Goal: Task Accomplishment & Management: Manage account settings

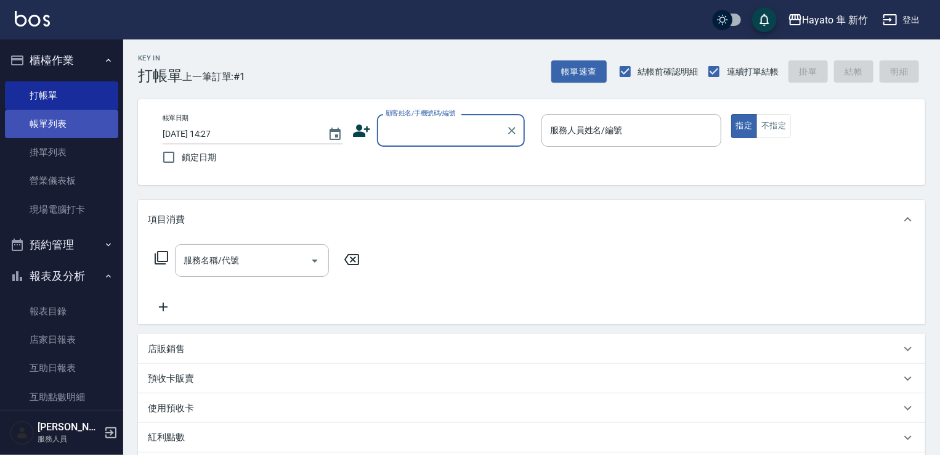
click at [94, 131] on link "帳單列表" at bounding box center [61, 124] width 113 height 28
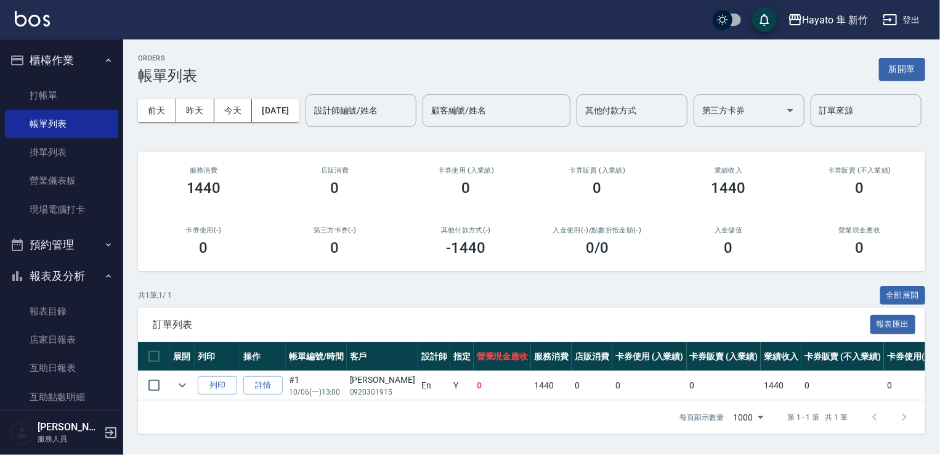
click at [70, 227] on ul "打帳單 帳單列表 掛單列表 營業儀表板 現場電腦打卡" at bounding box center [61, 152] width 113 height 152
click at [54, 217] on link "現場電腦打卡" at bounding box center [61, 209] width 113 height 28
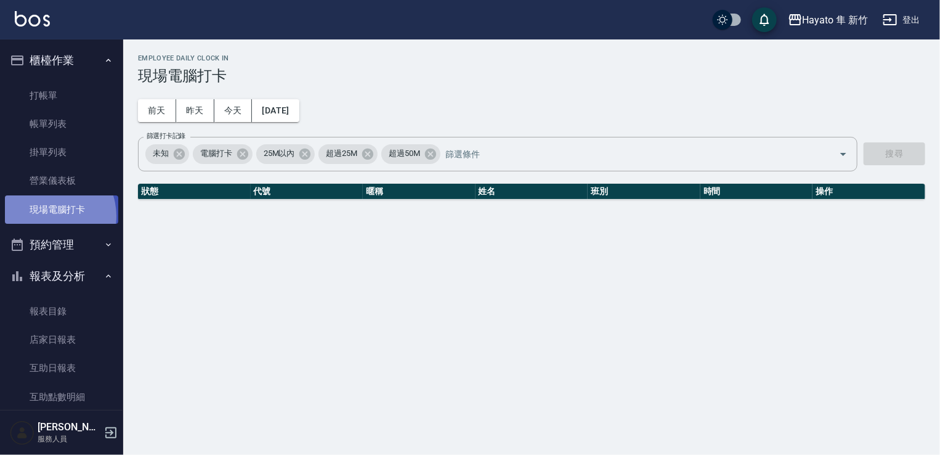
click at [47, 216] on link "現場電腦打卡" at bounding box center [61, 209] width 113 height 28
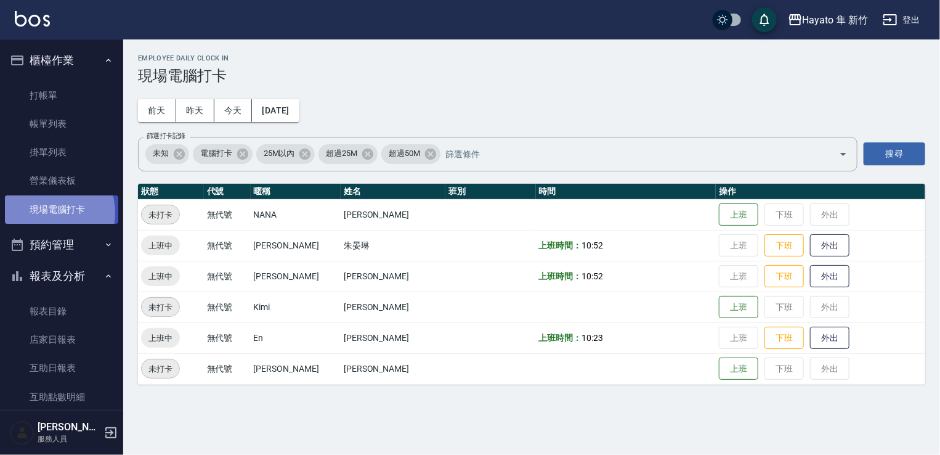
click at [44, 213] on link "現場電腦打卡" at bounding box center [61, 209] width 113 height 28
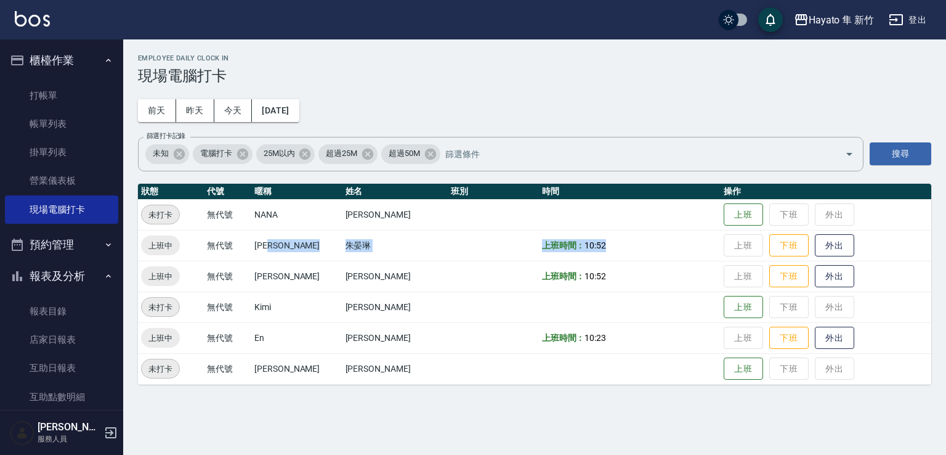
drag, startPoint x: 296, startPoint y: 244, endPoint x: 482, endPoint y: 242, distance: 185.4
click at [532, 242] on tr "上班中 無代號 LIN 朱晏琳 上班時間： 10:52 上班 下班 外出" at bounding box center [534, 245] width 793 height 31
drag, startPoint x: 232, startPoint y: 256, endPoint x: 169, endPoint y: 251, distance: 63.0
click at [403, 248] on tr "上班中 無代號 LIN 朱晏琳 上班時間： 10:52 上班 下班 外出" at bounding box center [534, 245] width 793 height 31
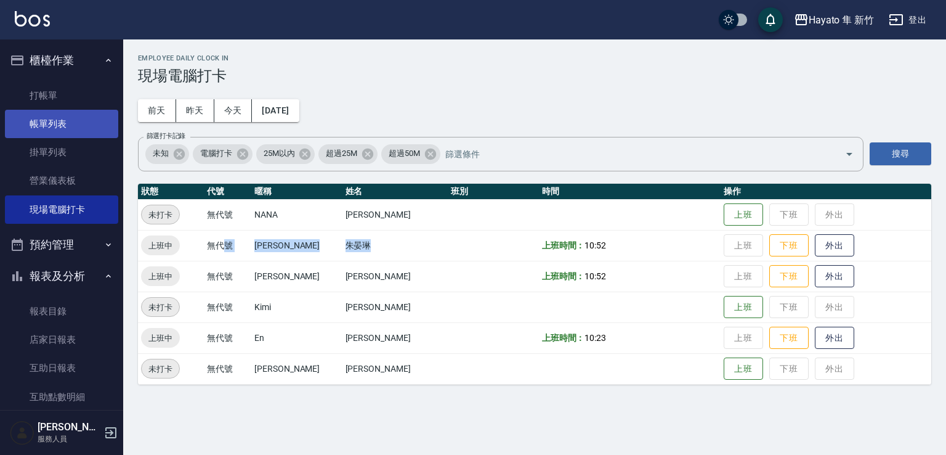
click at [54, 126] on link "帳單列表" at bounding box center [61, 124] width 113 height 28
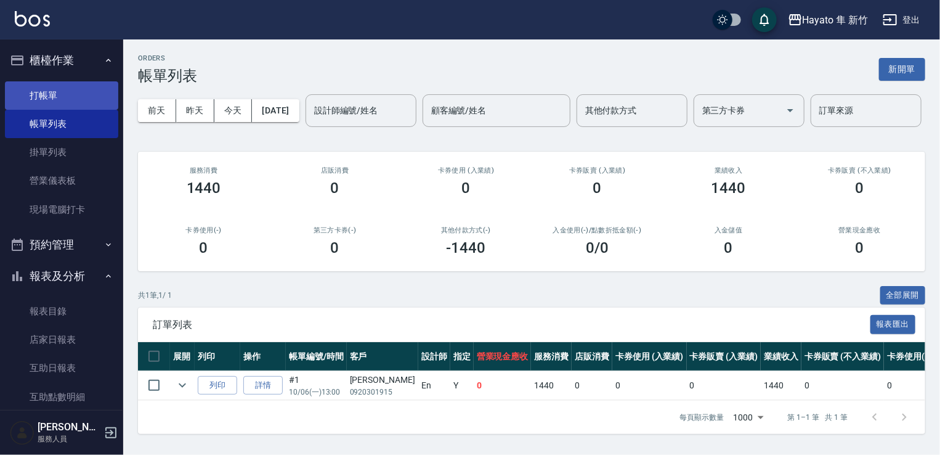
click at [44, 94] on link "打帳單" at bounding box center [61, 95] width 113 height 28
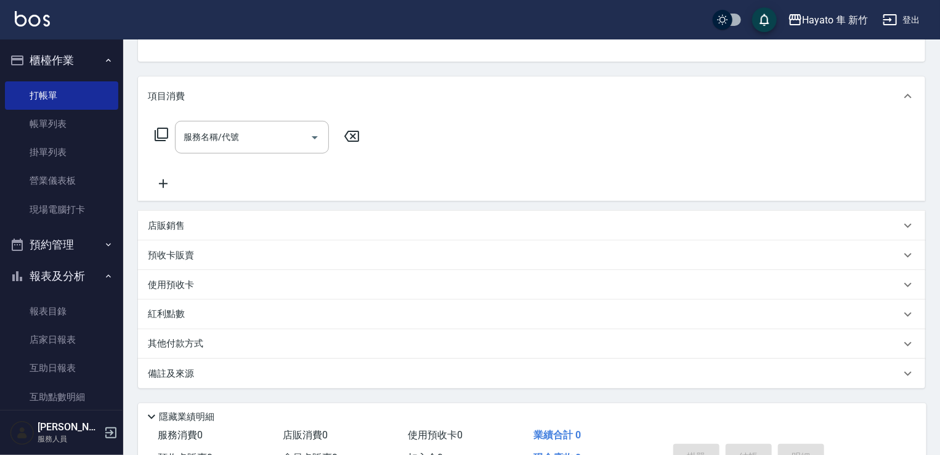
scroll to position [62, 0]
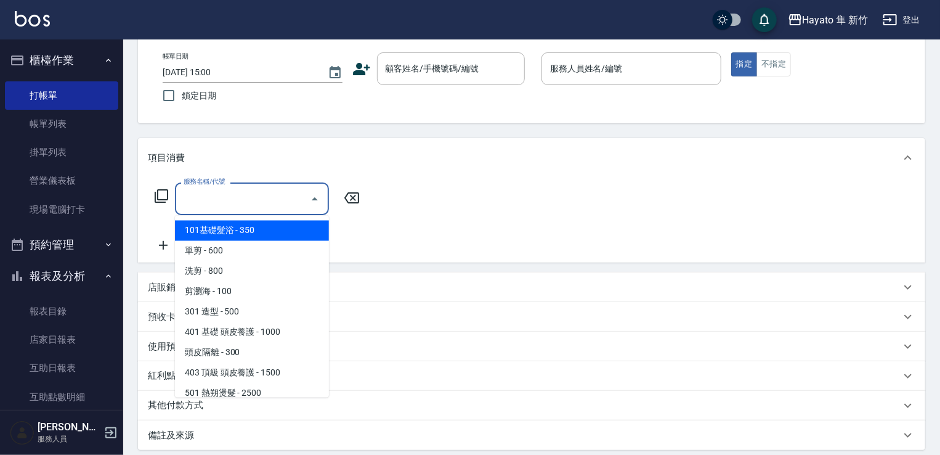
click at [220, 200] on input "服務名稱/代號" at bounding box center [242, 199] width 124 height 22
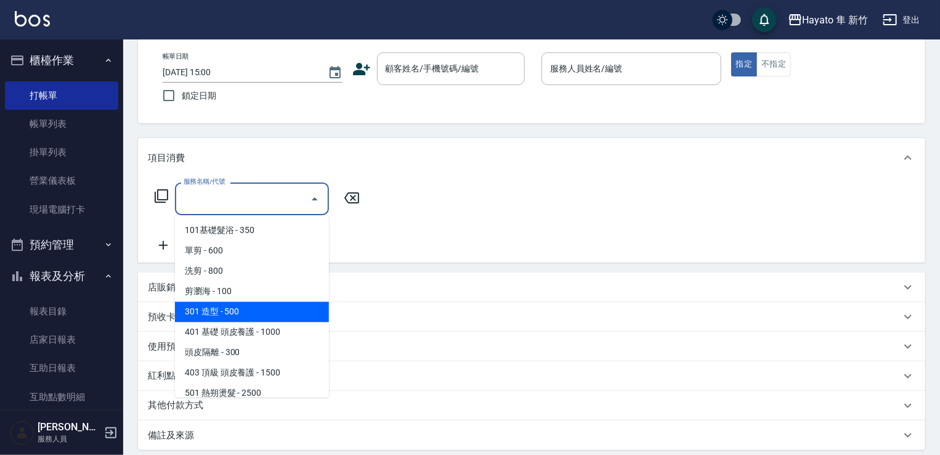
click at [238, 317] on span "301 造型 - 500" at bounding box center [252, 312] width 154 height 20
type input "301 造型(301)"
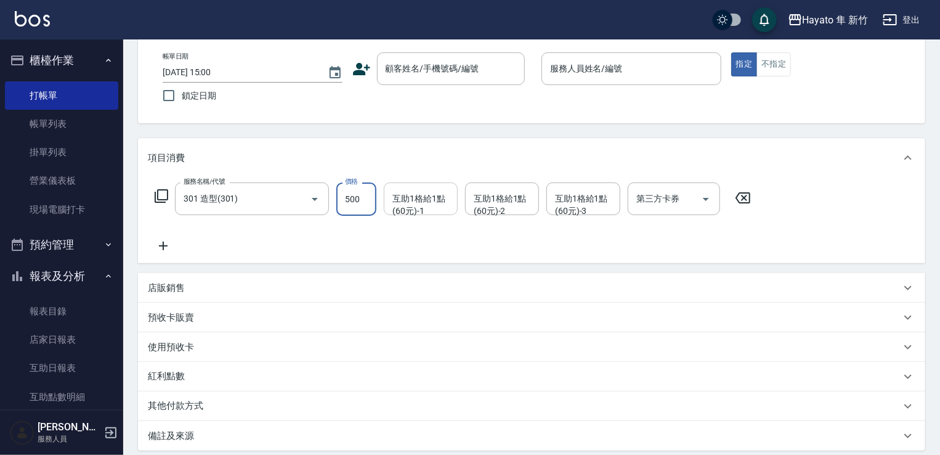
click at [418, 211] on div "互助1格給1點(60元)-1" at bounding box center [421, 198] width 74 height 33
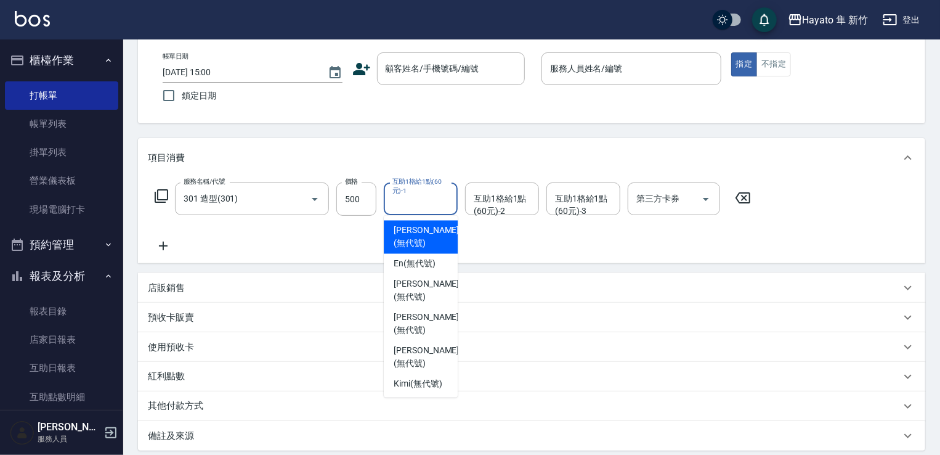
click at [410, 230] on span "LIN (無代號)" at bounding box center [426, 237] width 65 height 26
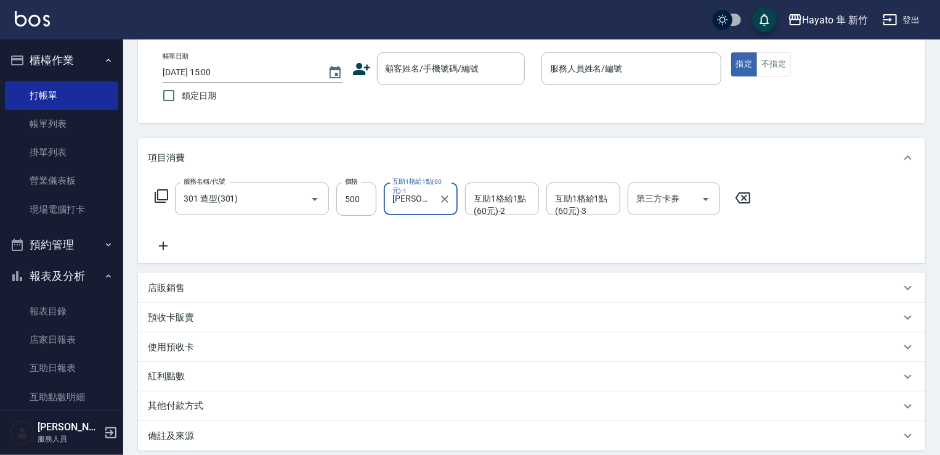
type input "LIN(無代號)"
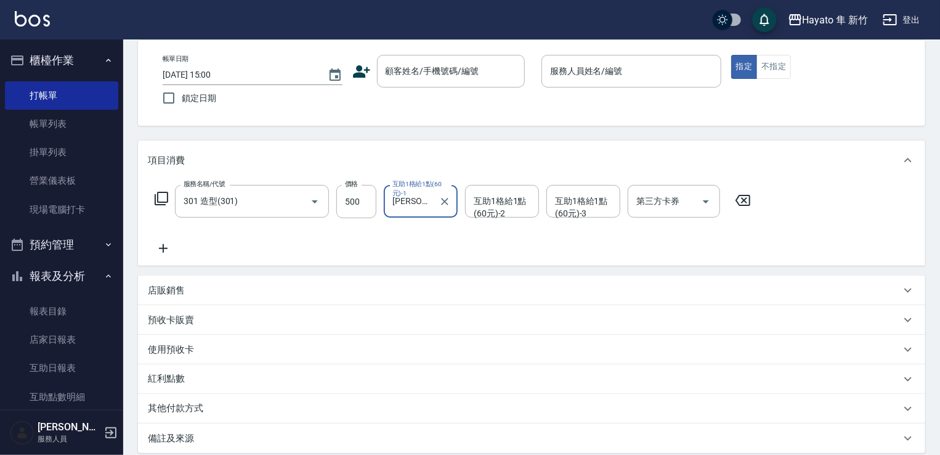
scroll to position [0, 0]
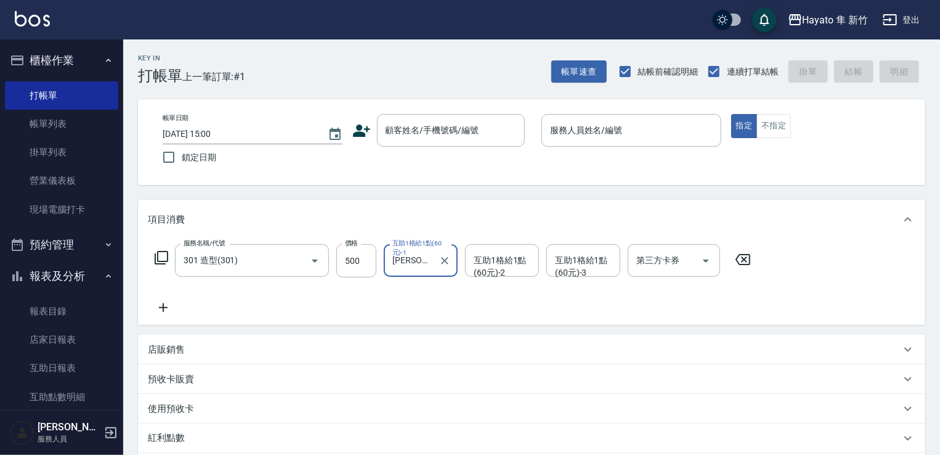
click at [409, 254] on label "互助1格給1點(60元)-1" at bounding box center [419, 247] width 55 height 18
click at [409, 254] on input "LIN(無代號)" at bounding box center [411, 260] width 44 height 22
click at [414, 266] on input "LIN(無代號)" at bounding box center [411, 260] width 44 height 22
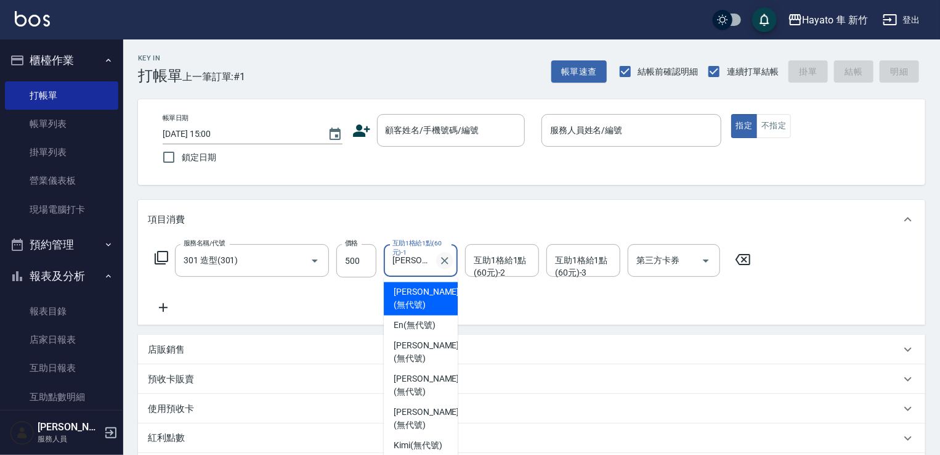
drag, startPoint x: 442, startPoint y: 255, endPoint x: 450, endPoint y: 259, distance: 9.6
click at [448, 257] on div "互助1格給1點(60元)-1 LIN(無代號) 互助1格給1點(60元)-1" at bounding box center [421, 260] width 74 height 33
click at [450, 259] on icon "Clear" at bounding box center [445, 260] width 12 height 12
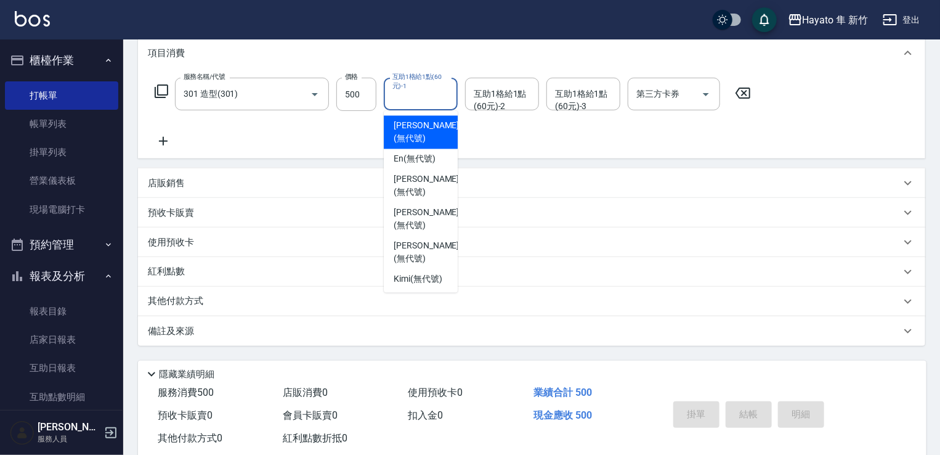
scroll to position [185, 0]
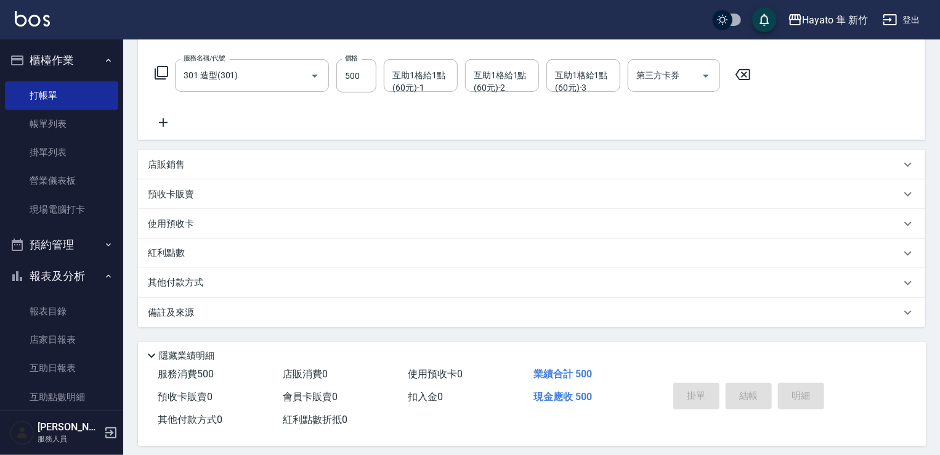
click at [740, 395] on div "掛單 結帳 明細" at bounding box center [748, 397] width 161 height 39
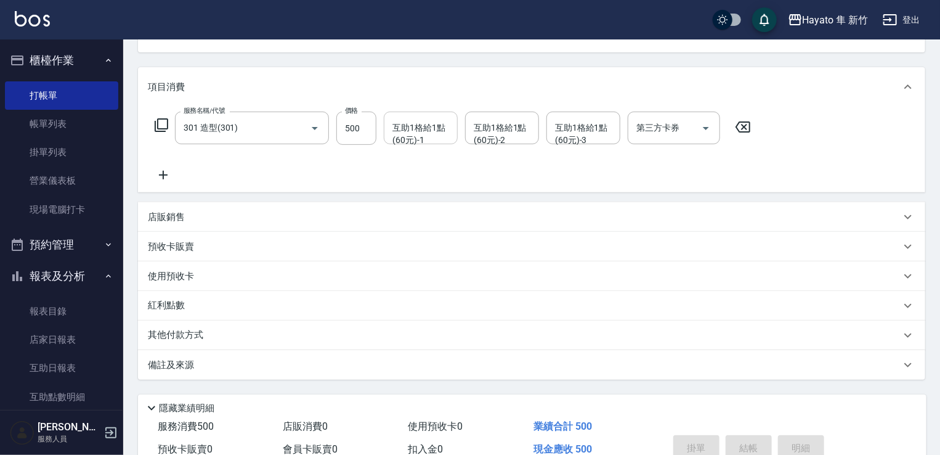
scroll to position [62, 0]
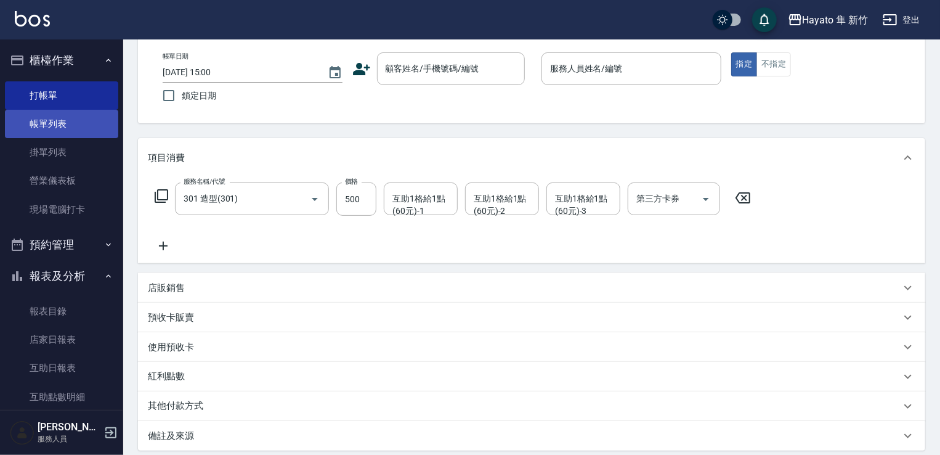
click at [75, 134] on link "帳單列表" at bounding box center [61, 124] width 113 height 28
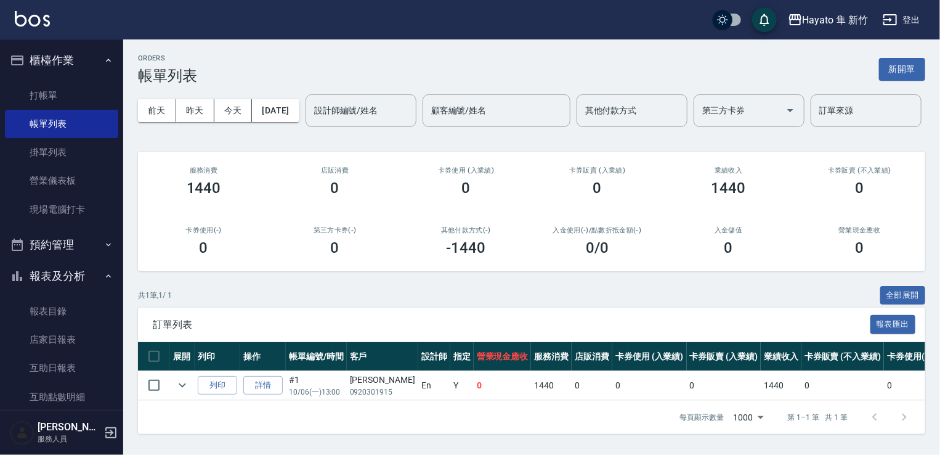
click at [313, 312] on div "ORDERS 帳單列表 新開單 前天 昨天 今天 2025/10/06 設計師編號/姓名 設計師編號/姓名 顧客編號/姓名 顧客編號/姓名 其他付款方式 其他…" at bounding box center [531, 243] width 817 height 409
click at [112, 439] on icon "button" at bounding box center [110, 432] width 15 height 15
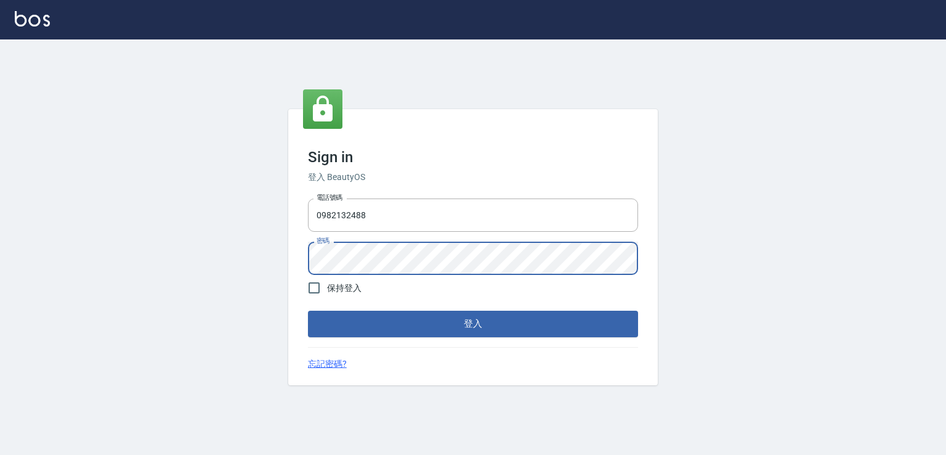
click at [171, 264] on div "Sign in 登入 BeautyOS 電話號碼 [PHONE_NUMBER] 電話號碼 密碼 密碼 保持登入 登入 忘記密碼?" at bounding box center [473, 246] width 946 height 415
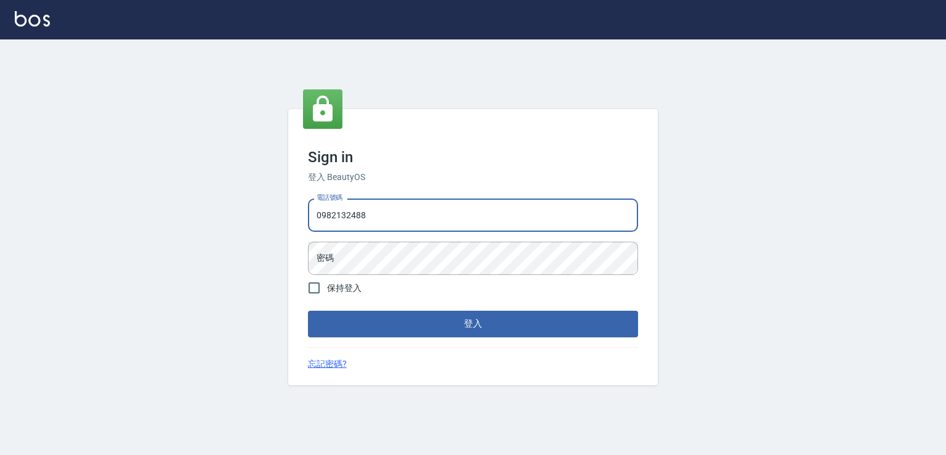
drag, startPoint x: 412, startPoint y: 210, endPoint x: 259, endPoint y: 230, distance: 154.6
click at [264, 232] on div "Sign in 登入 BeautyOS 電話號碼 [PHONE_NUMBER] 電話號碼 密碼 密碼 保持登入 登入 忘記密碼?" at bounding box center [473, 246] width 946 height 415
type input "0912345"
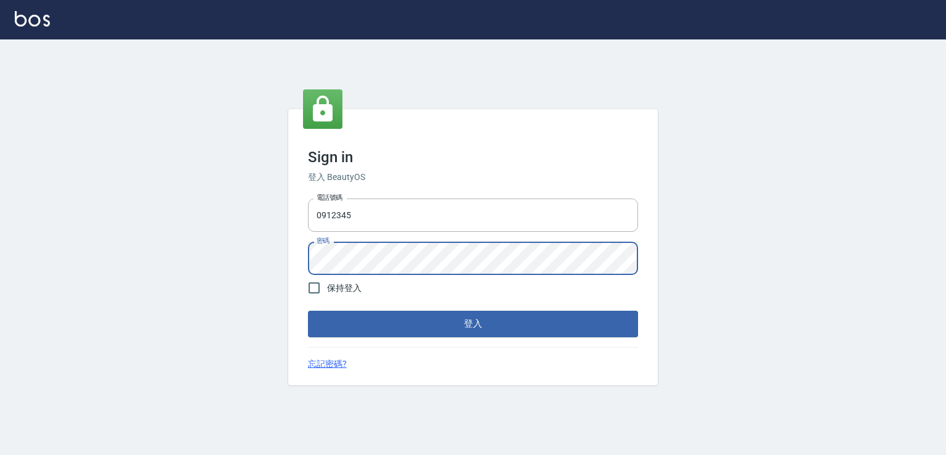
click at [308, 310] on button "登入" at bounding box center [473, 323] width 330 height 26
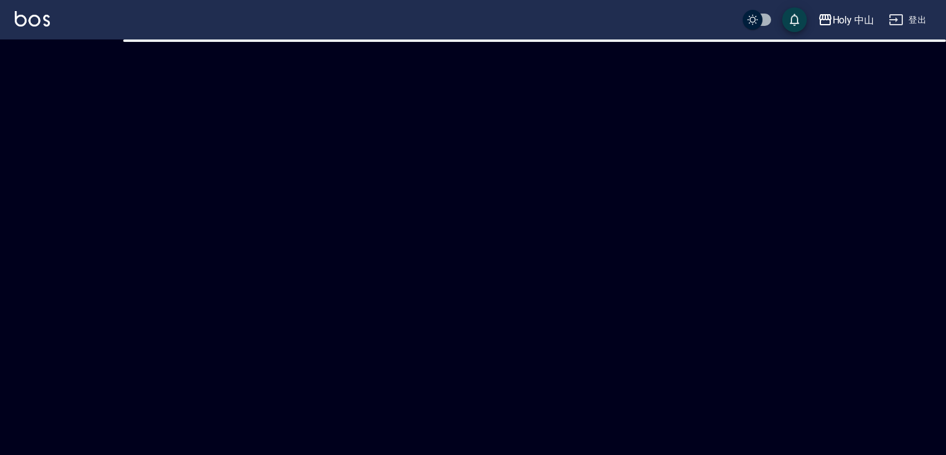
checkbox input "true"
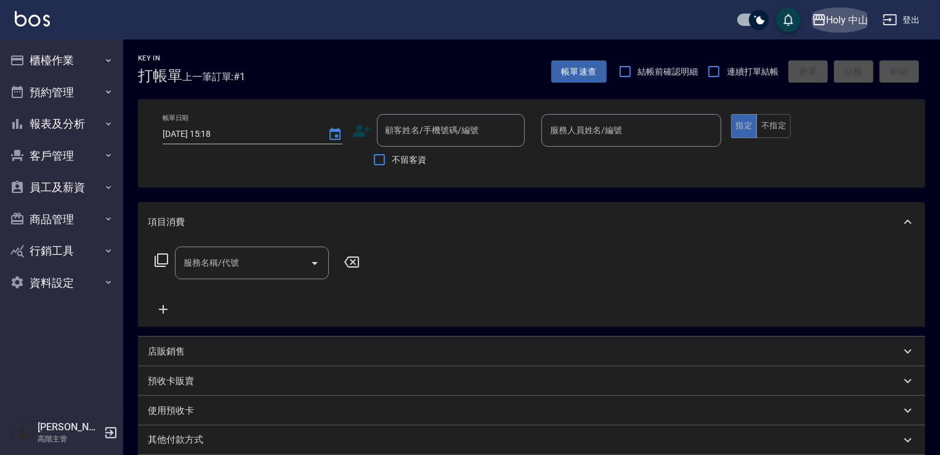
click at [810, 23] on button "Holy 中山" at bounding box center [840, 19] width 67 height 25
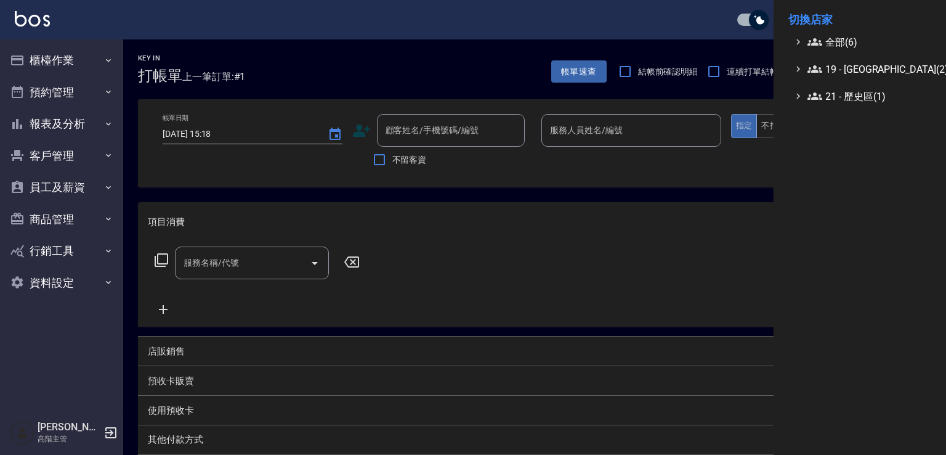
click at [838, 36] on span "全部(6)" at bounding box center [867, 41] width 119 height 15
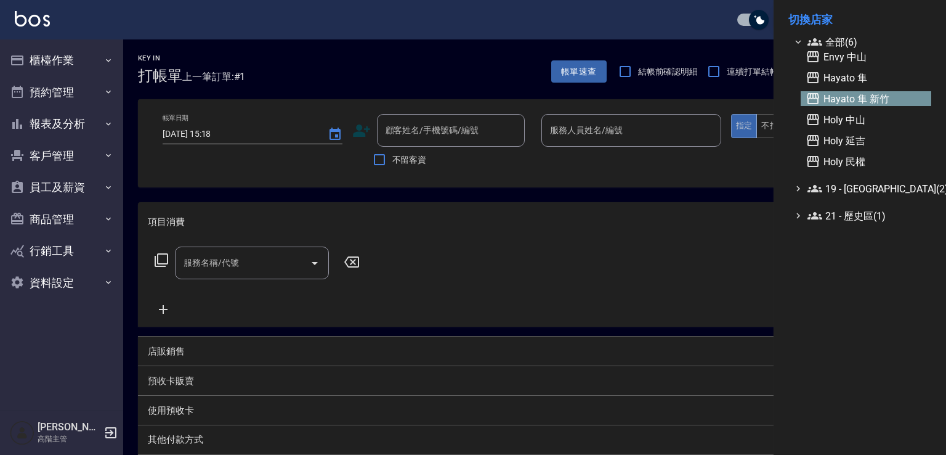
click at [875, 105] on span "Hayato 隼 新竹" at bounding box center [866, 98] width 121 height 15
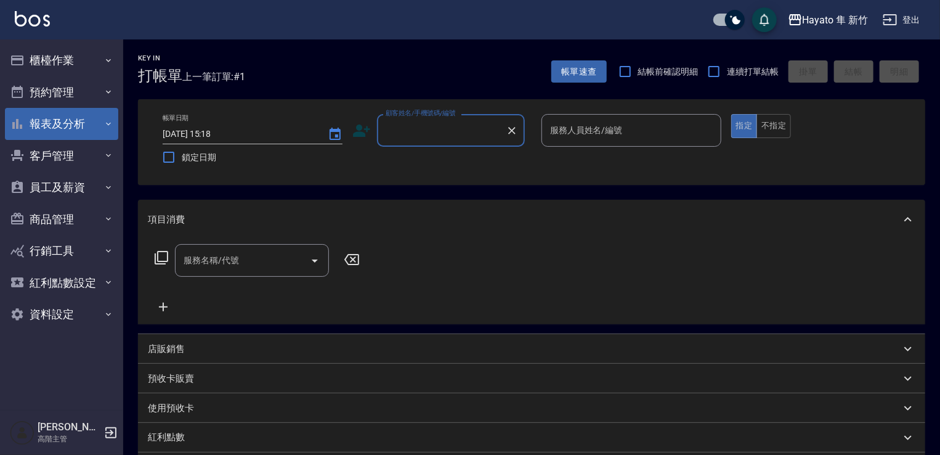
click at [74, 124] on button "報表及分析" at bounding box center [61, 124] width 113 height 32
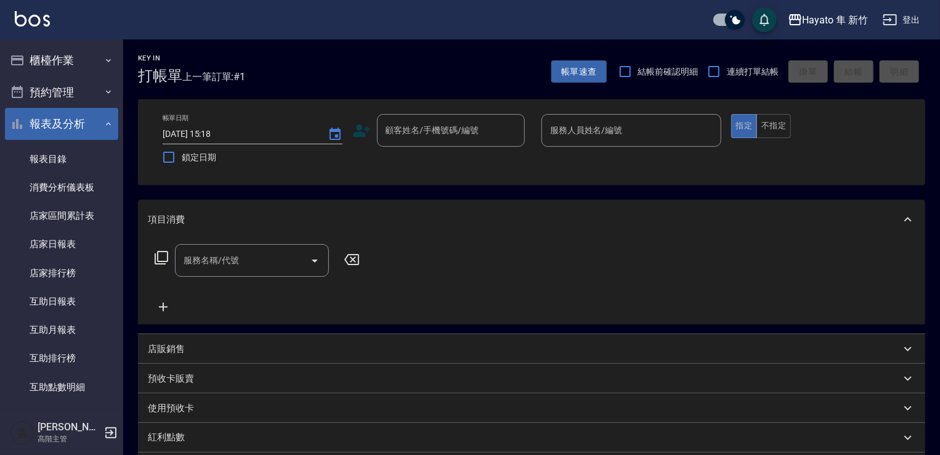
click at [74, 124] on button "報表及分析" at bounding box center [61, 124] width 113 height 32
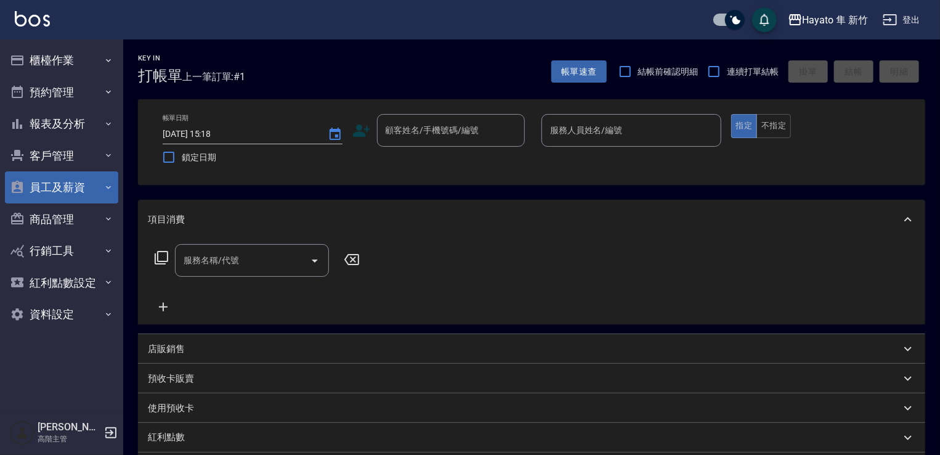
scroll to position [62, 0]
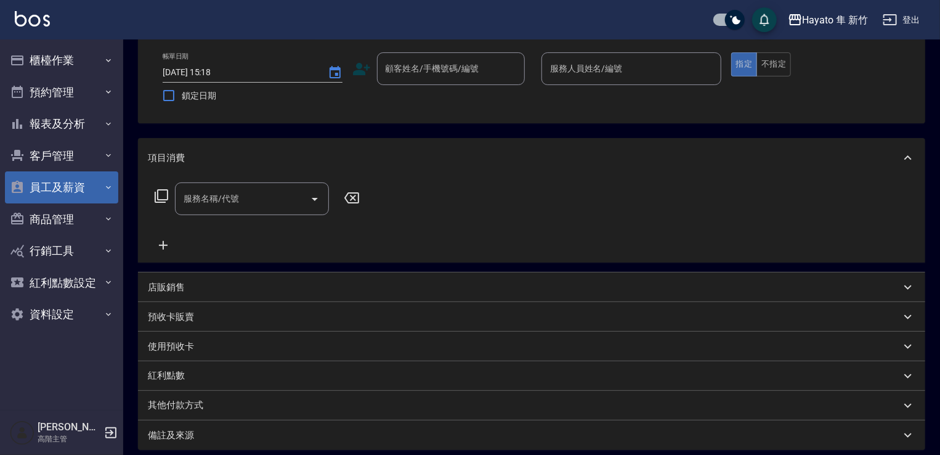
click at [90, 191] on button "員工及薪資" at bounding box center [61, 187] width 113 height 32
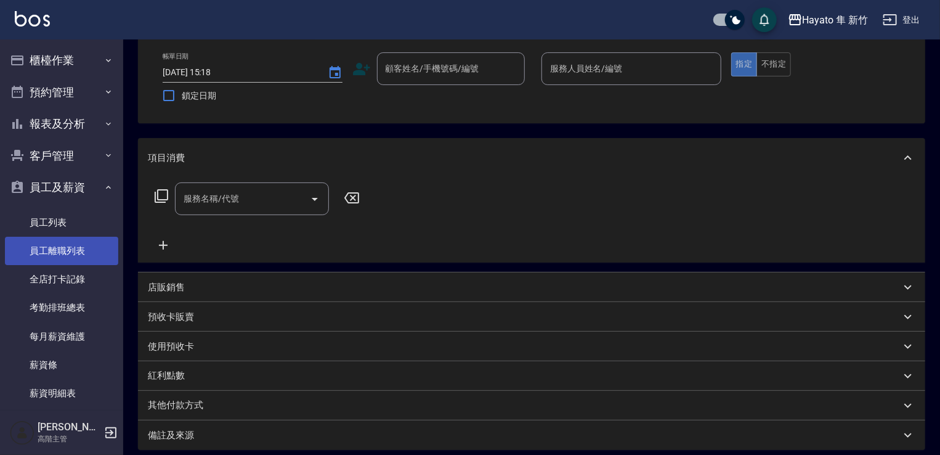
click at [87, 246] on link "員工離職列表" at bounding box center [61, 251] width 113 height 28
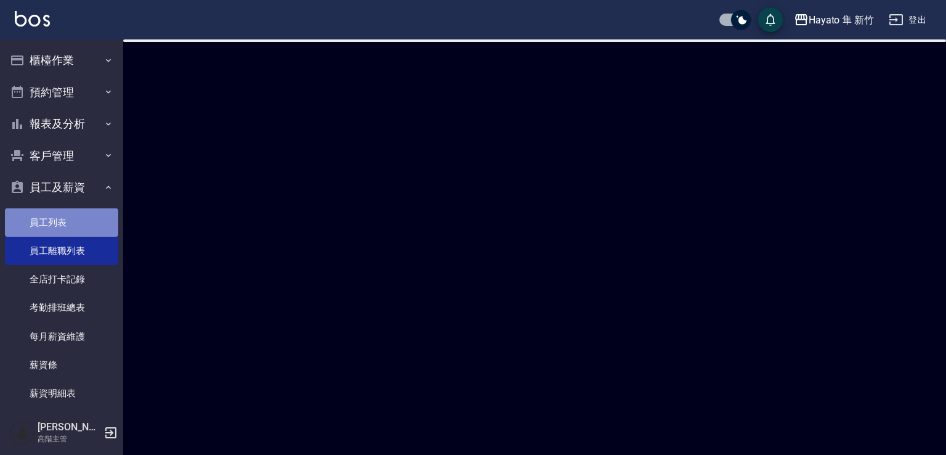
click at [78, 221] on link "員工列表" at bounding box center [61, 222] width 113 height 28
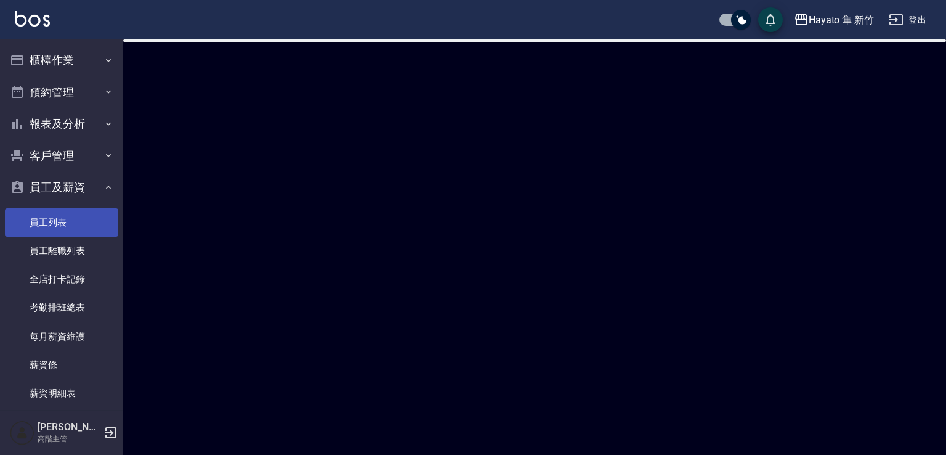
click at [78, 221] on link "員工列表" at bounding box center [61, 222] width 113 height 28
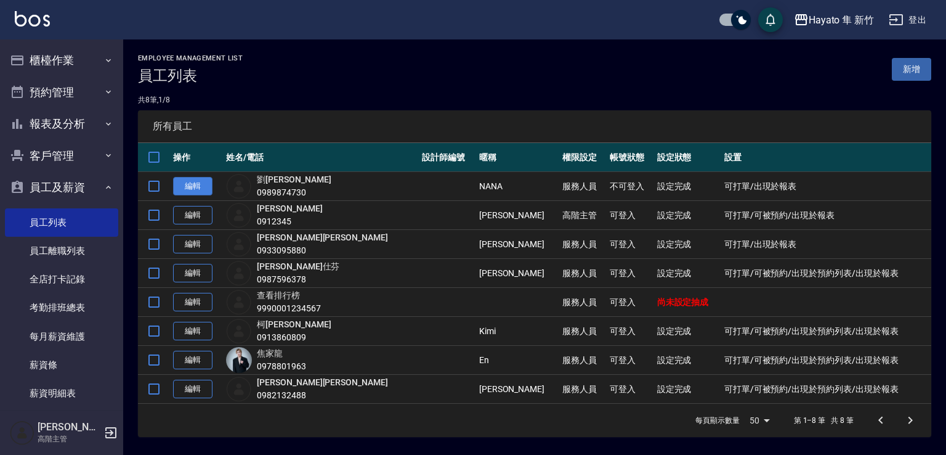
click at [207, 184] on link "編輯" at bounding box center [192, 186] width 39 height 19
click at [180, 242] on link "編輯" at bounding box center [192, 244] width 39 height 19
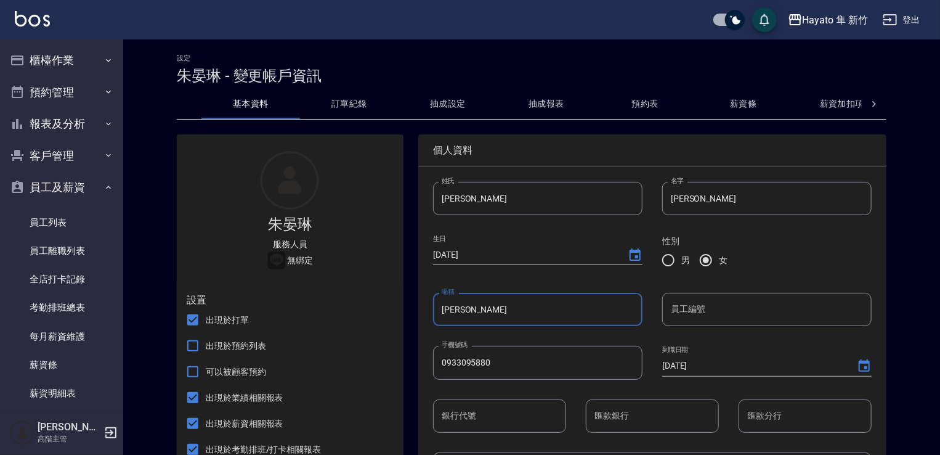
drag, startPoint x: 424, startPoint y: 306, endPoint x: 338, endPoint y: 309, distance: 86.3
type input "ㄇ"
type input "a"
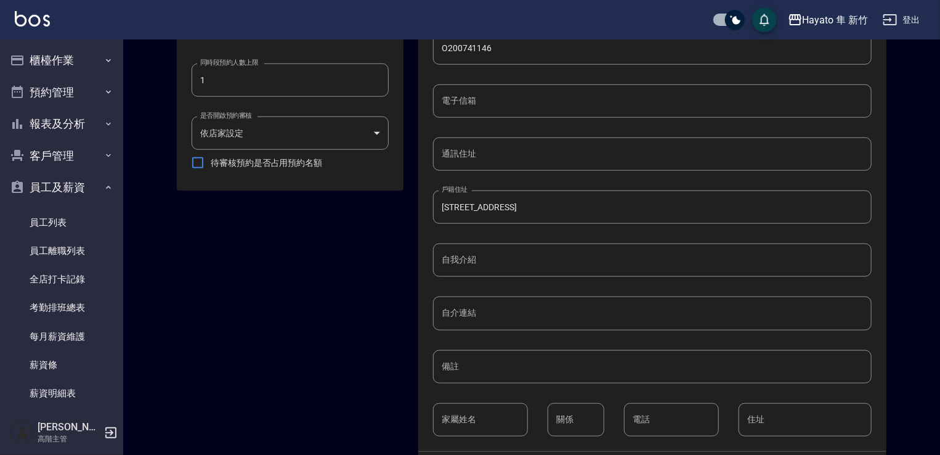
scroll to position [527, 0]
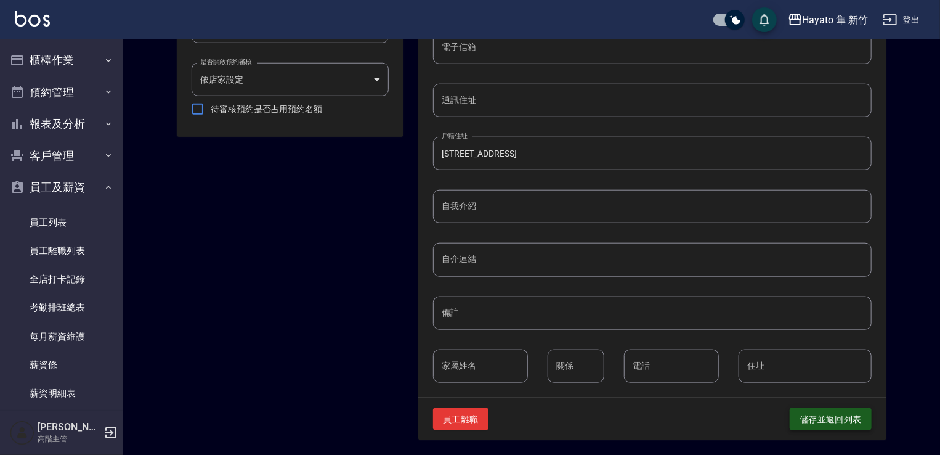
type input "Alice"
click at [843, 410] on button "儲存並返回列表" at bounding box center [831, 419] width 82 height 23
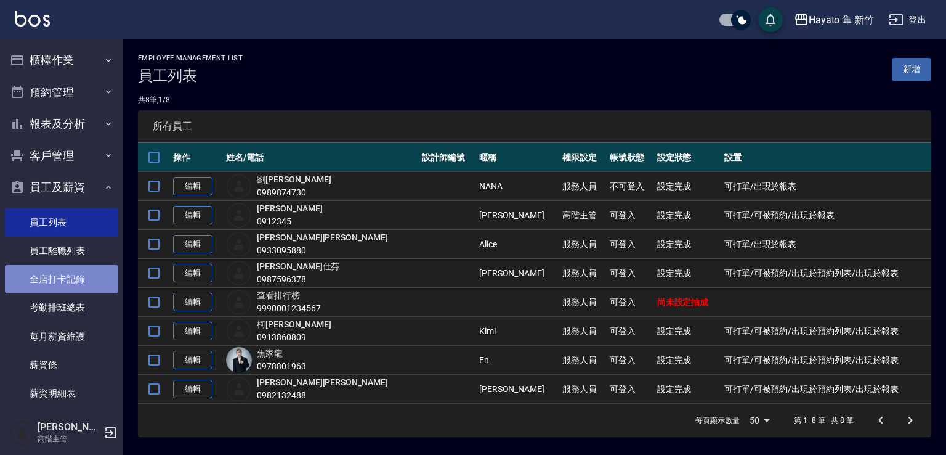
click at [70, 279] on link "全店打卡記錄" at bounding box center [61, 279] width 113 height 28
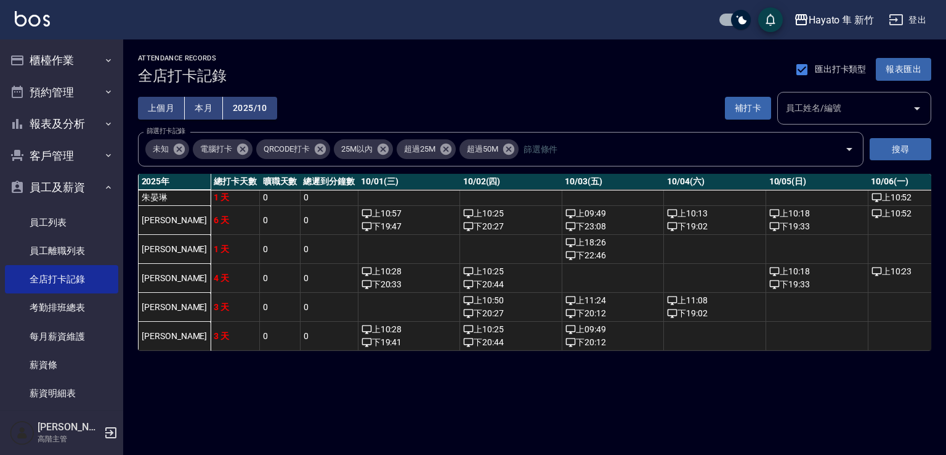
scroll to position [0, 517]
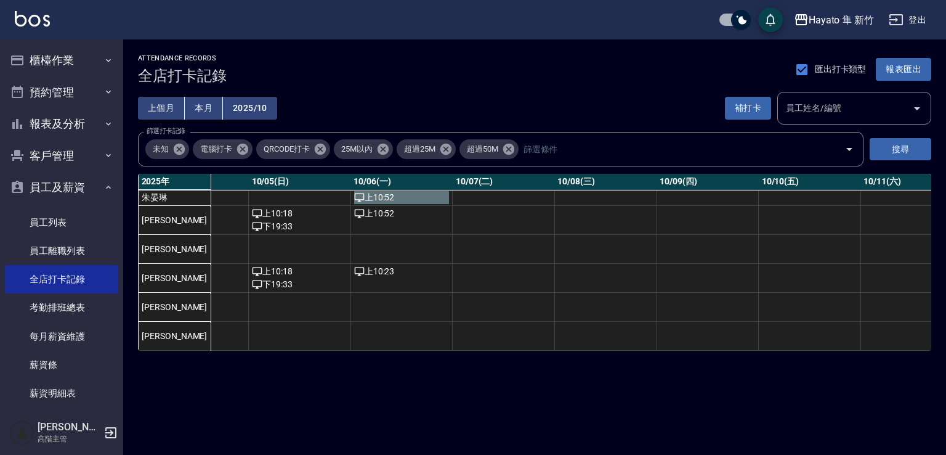
click at [354, 200] on div "上 10:52" at bounding box center [401, 197] width 95 height 13
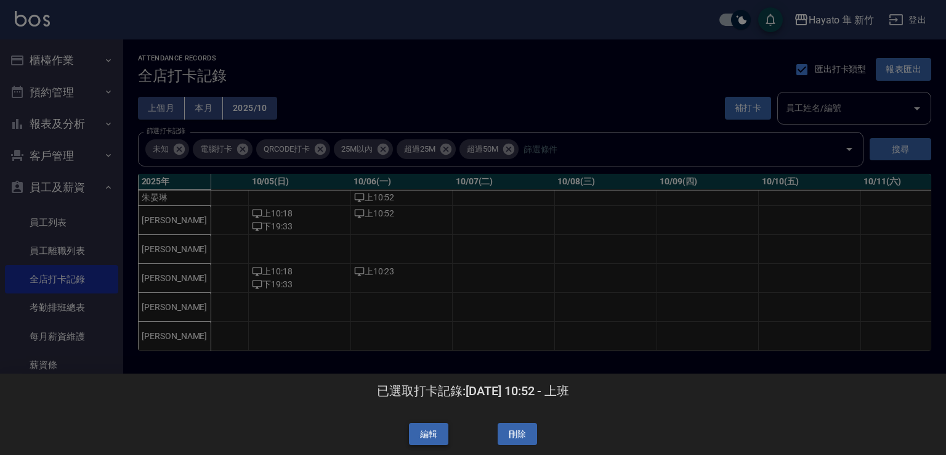
click at [441, 432] on button "編輯" at bounding box center [428, 434] width 39 height 23
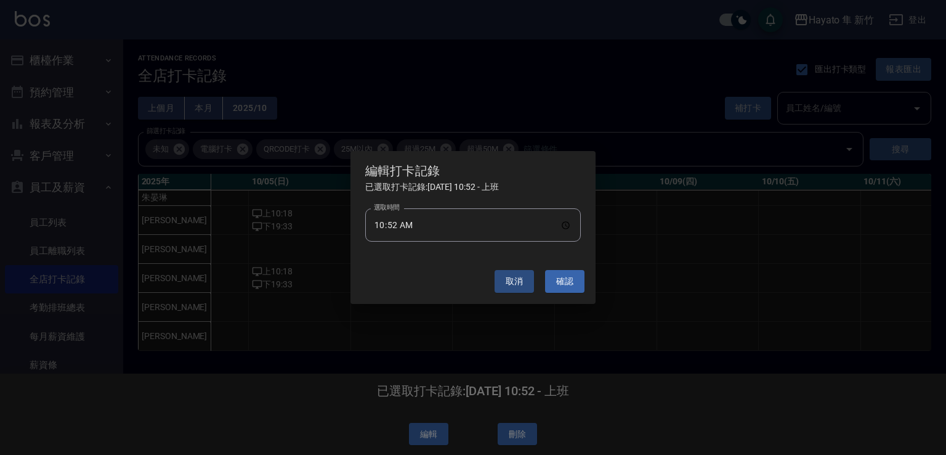
drag, startPoint x: 441, startPoint y: 230, endPoint x: 407, endPoint y: 223, distance: 35.2
click at [439, 227] on input "10:52" at bounding box center [473, 224] width 216 height 33
click at [403, 224] on input "10:52" at bounding box center [473, 224] width 216 height 33
type input "14:30"
click at [565, 277] on button "確認" at bounding box center [564, 281] width 39 height 23
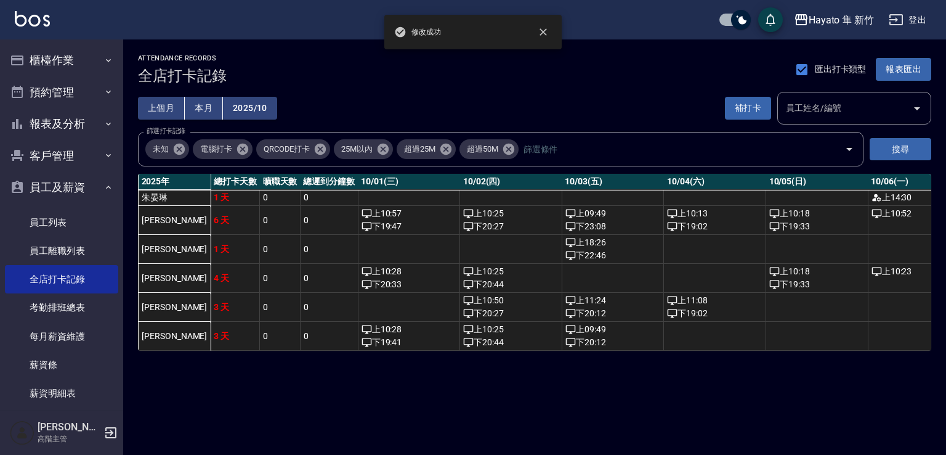
click at [461, 419] on div "ATTENDANCE RECORDS 全店打卡記錄 匯出打卡類型 報表匯出 上個月 本月 2025/10 補打卡 員工姓名/編號 員工姓名/編號 篩選打卡記錄…" at bounding box center [473, 227] width 946 height 455
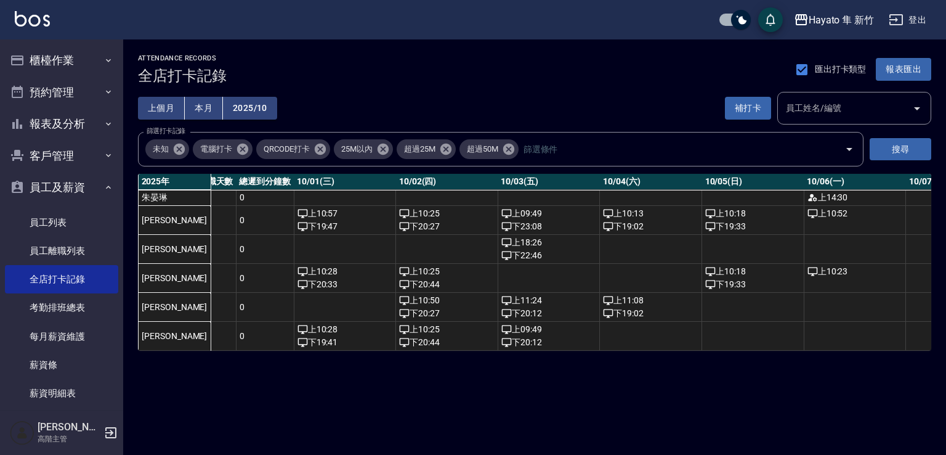
scroll to position [0, 0]
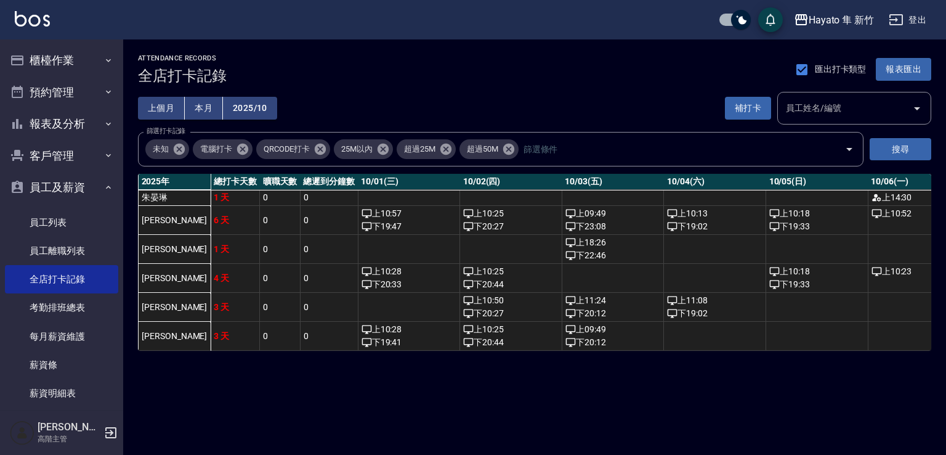
click at [107, 432] on icon "button" at bounding box center [110, 432] width 11 height 11
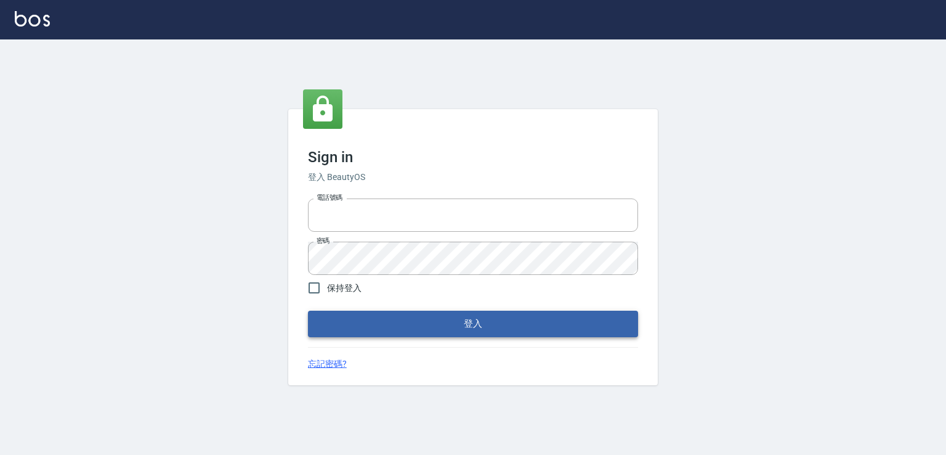
type input "0982132488"
click at [399, 323] on button "登入" at bounding box center [473, 323] width 330 height 26
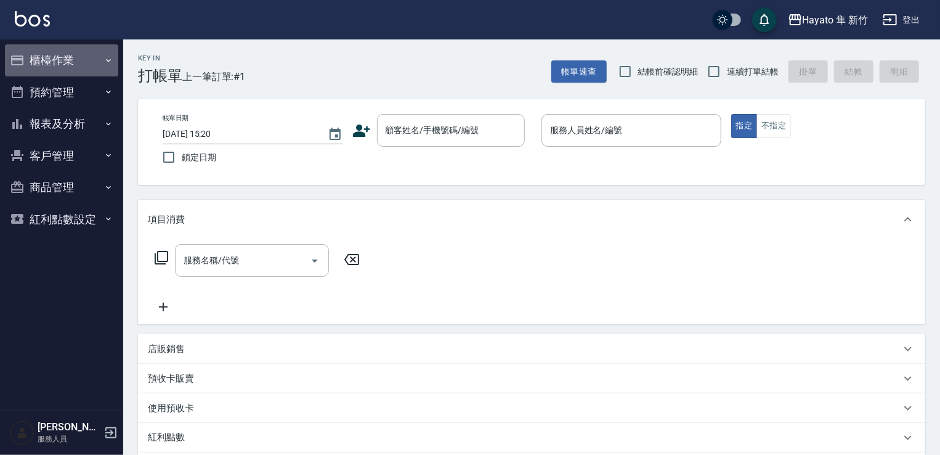
click at [55, 66] on button "櫃檯作業" at bounding box center [61, 60] width 113 height 32
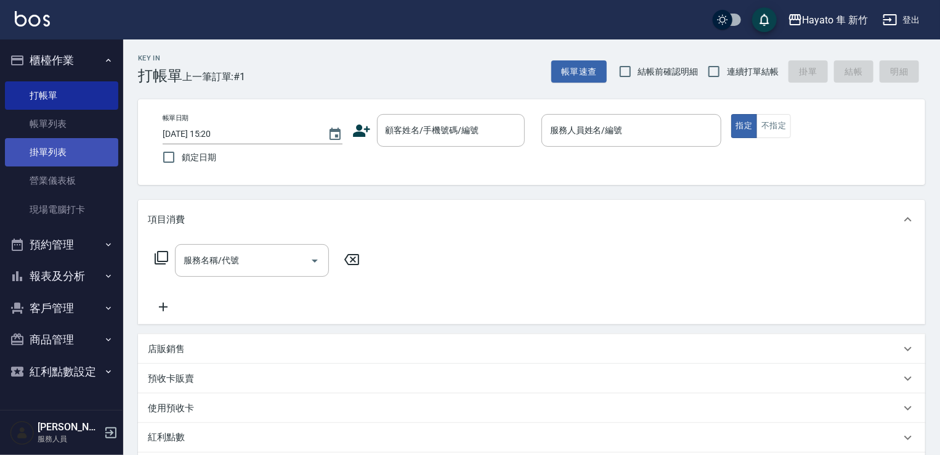
click at [75, 139] on link "掛單列表" at bounding box center [61, 152] width 113 height 28
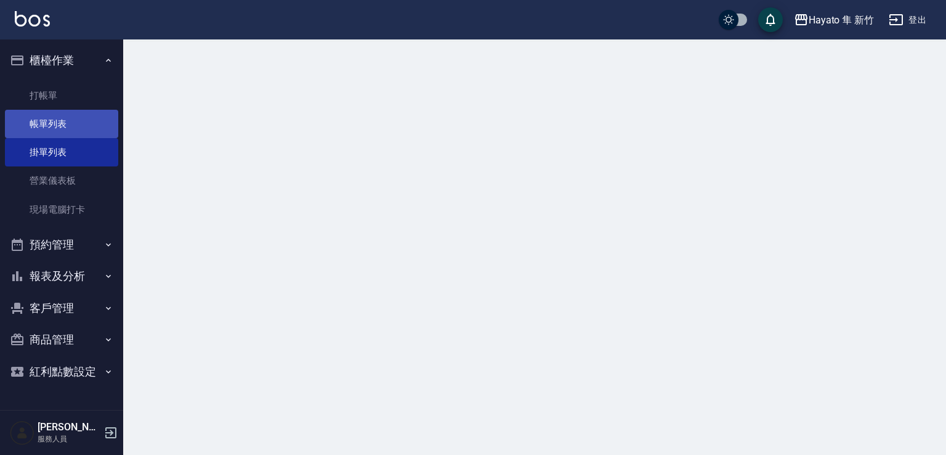
click at [76, 122] on link "帳單列表" at bounding box center [61, 124] width 113 height 28
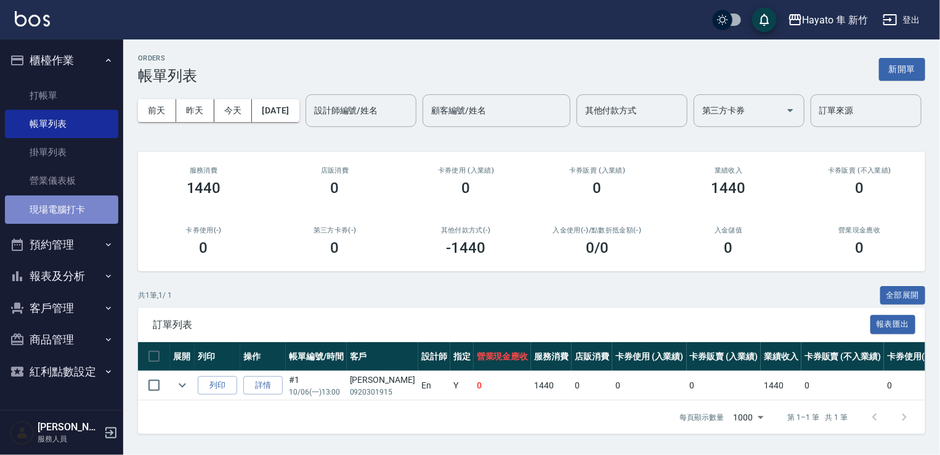
click at [79, 198] on link "現場電腦打卡" at bounding box center [61, 209] width 113 height 28
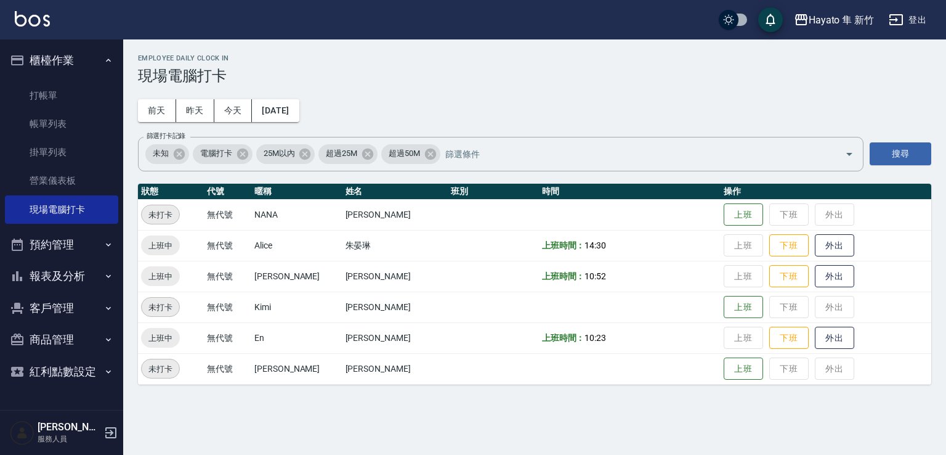
click at [563, 422] on div "Employee Daily Clock In 現場電腦打卡 前天 昨天 今天 2025/10/06 篩選打卡記錄 未知 電腦打卡 25M以內 超過25M 超…" at bounding box center [473, 227] width 946 height 455
click at [527, 408] on div "Employee Daily Clock In 現場電腦打卡 前天 昨天 今天 2025/10/06 篩選打卡記錄 未知 電腦打卡 25M以內 超過25M 超…" at bounding box center [473, 227] width 946 height 455
click at [543, 413] on div "Employee Daily Clock In 現場電腦打卡 前天 昨天 今天 2025/10/06 篩選打卡記錄 未知 電腦打卡 25M以內 超過25M 超…" at bounding box center [473, 227] width 946 height 455
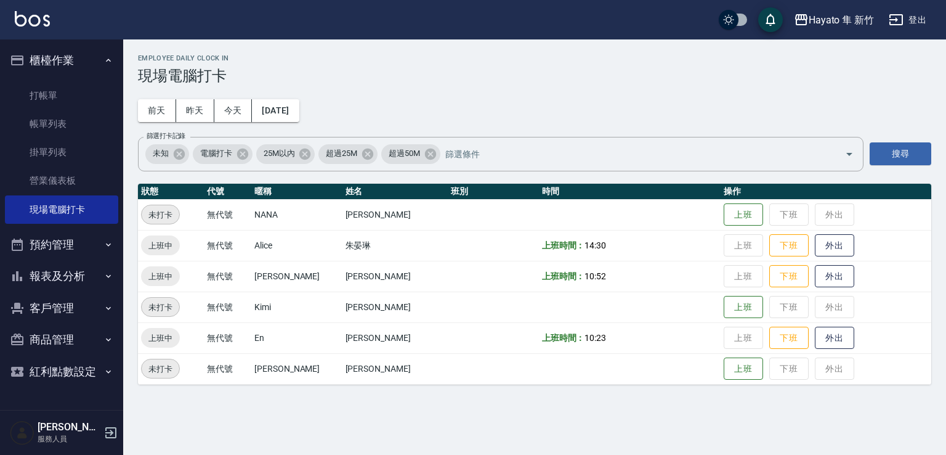
click at [78, 366] on button "紅利點數設定" at bounding box center [61, 371] width 113 height 32
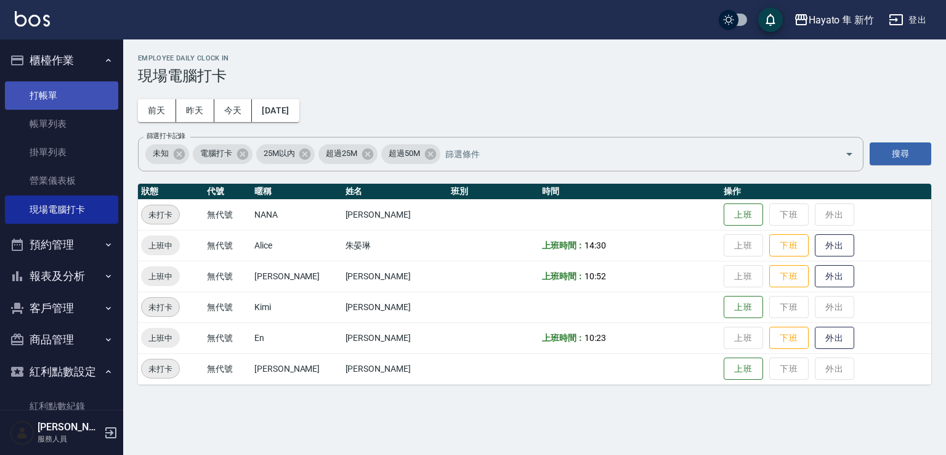
click at [52, 95] on link "打帳單" at bounding box center [61, 95] width 113 height 28
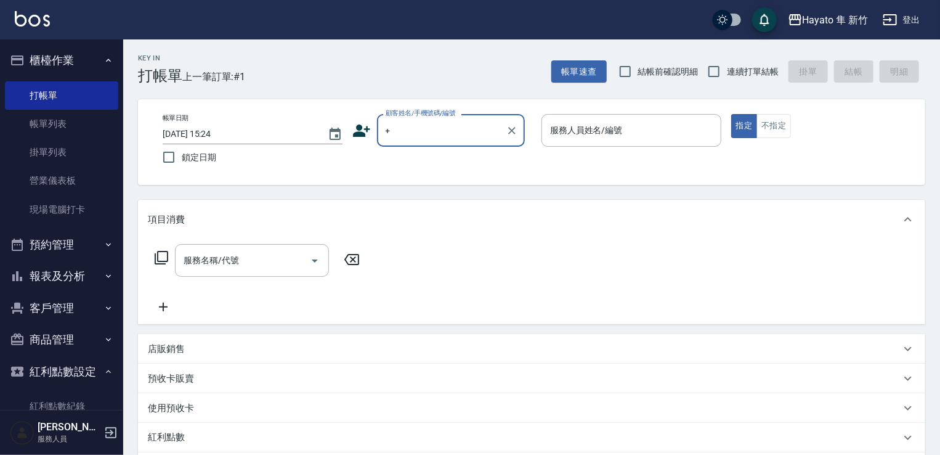
type input "+"
click at [545, 192] on div "Key In 打帳單 上一筆訂單:#1 帳單速查 結帳前確認明細 連續打單結帳 掛單 結帳 明細 帳單日期 2025/10/06 15:24 鎖定日期 顧客姓…" at bounding box center [531, 341] width 817 height 605
click at [86, 337] on button "商品管理" at bounding box center [61, 339] width 113 height 32
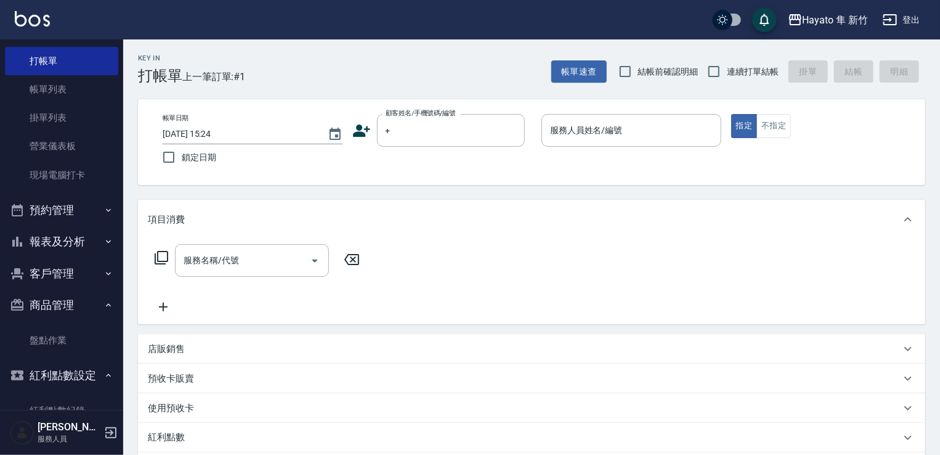
scroll to position [69, 0]
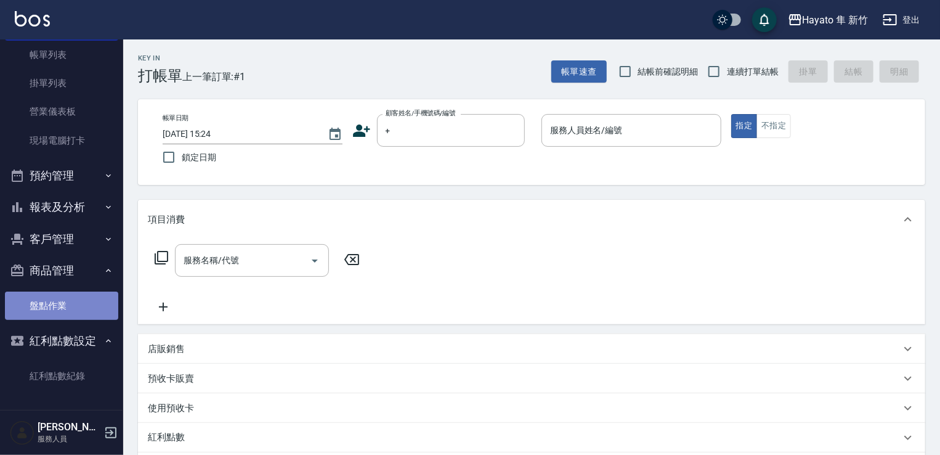
click at [89, 302] on link "盤點作業" at bounding box center [61, 305] width 113 height 28
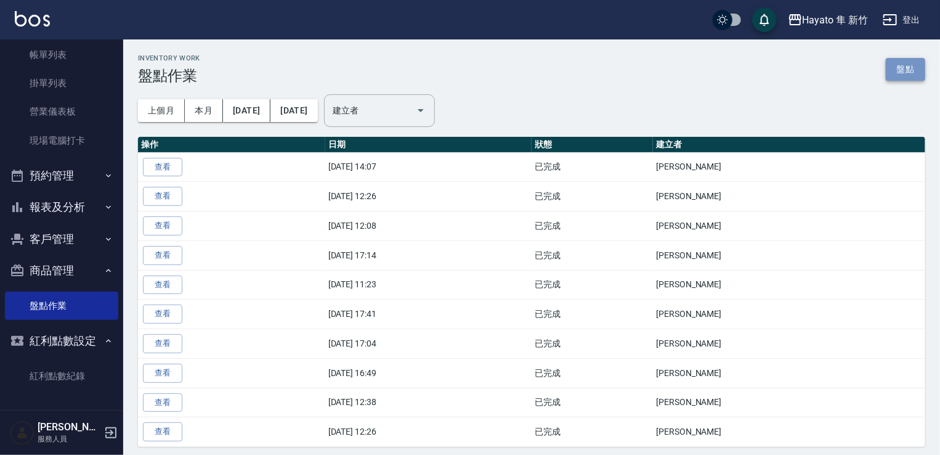
click at [902, 77] on link "盤點" at bounding box center [905, 69] width 39 height 23
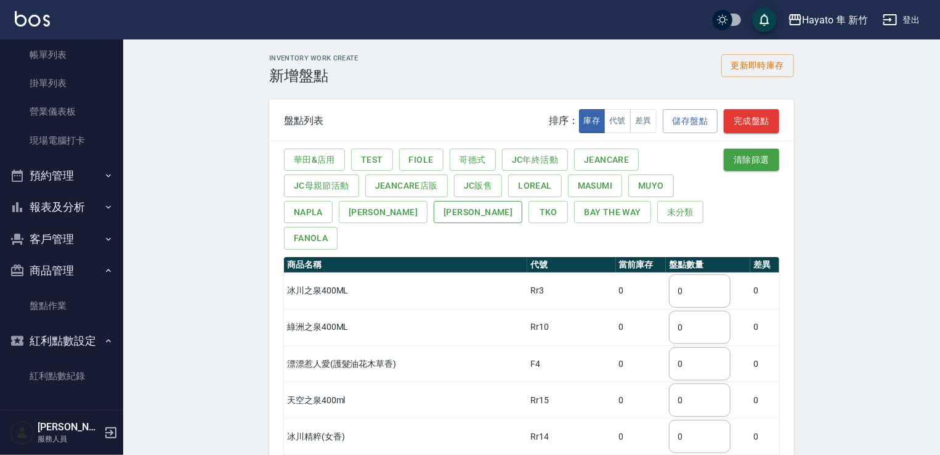
click at [434, 213] on button "宏雲" at bounding box center [478, 212] width 89 height 23
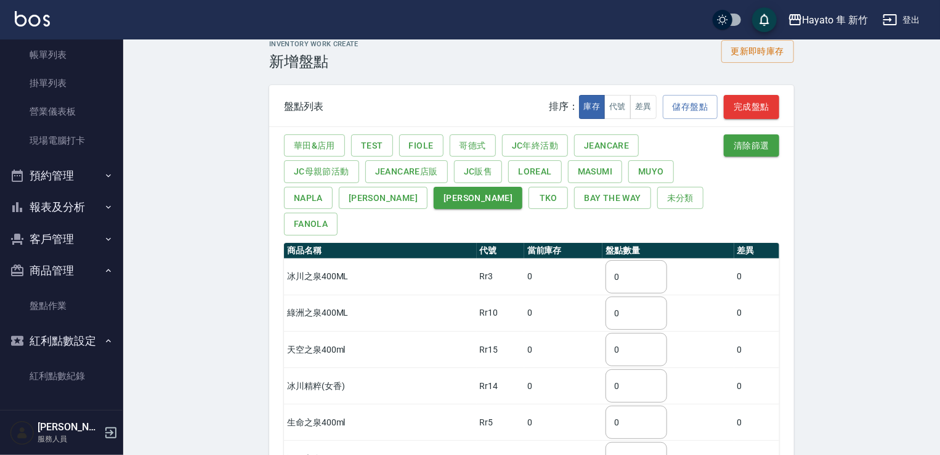
scroll to position [308, 0]
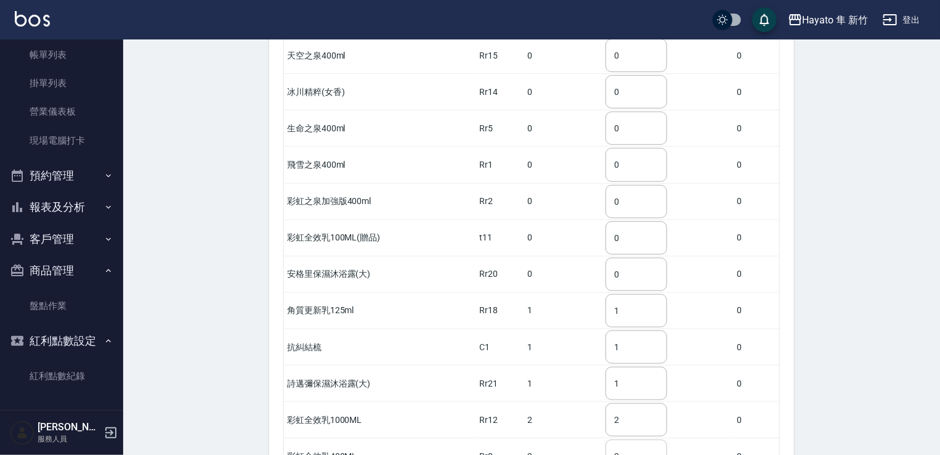
click at [636, 439] on input "2" at bounding box center [636, 455] width 62 height 33
type input "7"
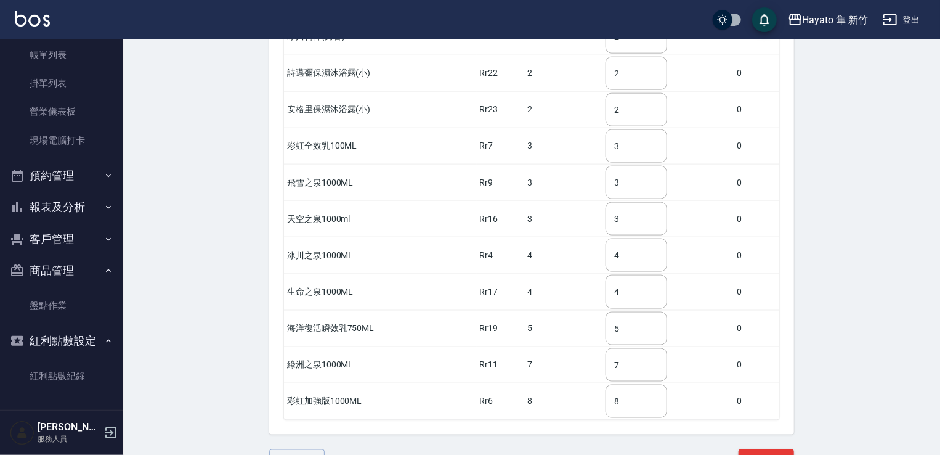
scroll to position [765, 0]
click at [787, 448] on button "完成盤點" at bounding box center [766, 459] width 55 height 23
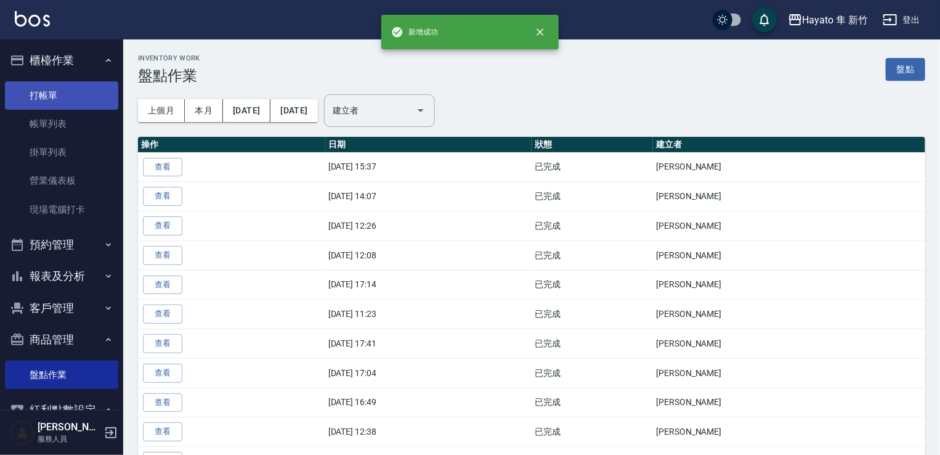
click at [83, 102] on link "打帳單" at bounding box center [61, 95] width 113 height 28
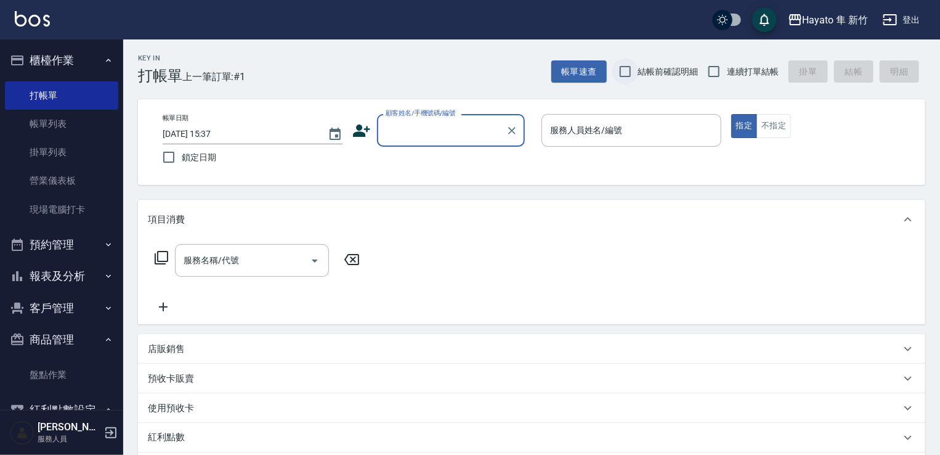
click at [628, 79] on input "結帳前確認明細" at bounding box center [625, 72] width 26 height 26
checkbox input "true"
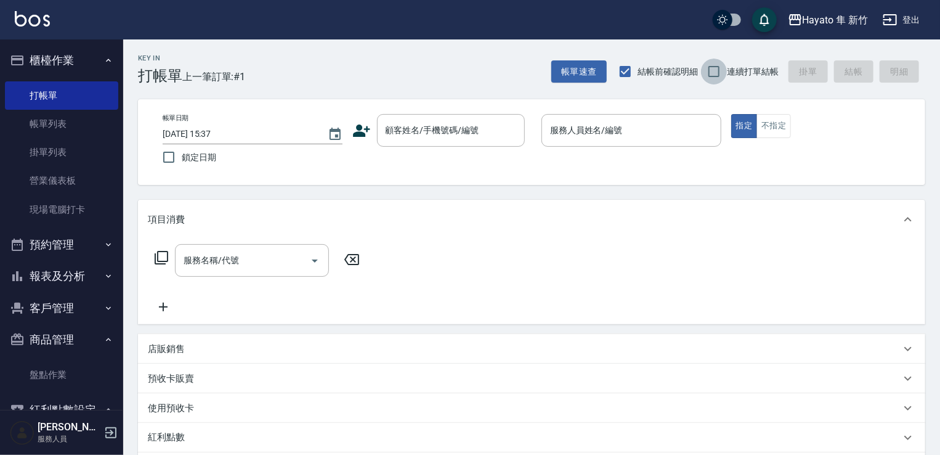
click at [717, 74] on input "連續打單結帳" at bounding box center [714, 72] width 26 height 26
checkbox input "true"
click at [113, 423] on div "詹盈瑩 服務人員" at bounding box center [61, 432] width 123 height 44
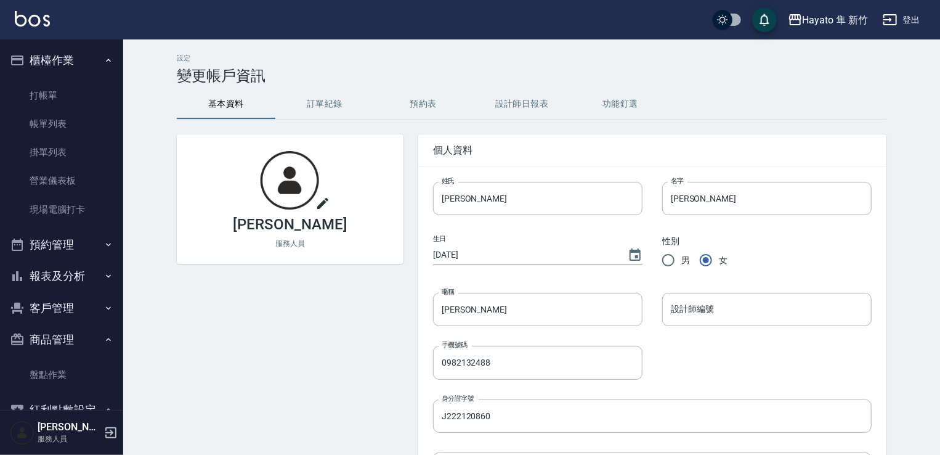
click at [107, 438] on icon "button" at bounding box center [110, 432] width 15 height 15
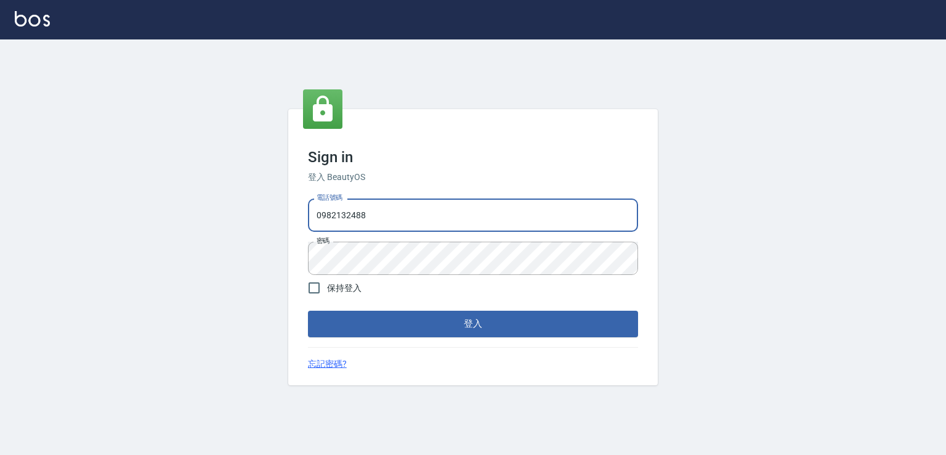
drag, startPoint x: 407, startPoint y: 209, endPoint x: 230, endPoint y: 212, distance: 176.8
click at [230, 212] on div "Sign in 登入 BeautyOS 電話號碼 [PHONE_NUMBER] 電話號碼 密碼 密碼 保持登入 登入 忘記密碼?" at bounding box center [473, 246] width 946 height 415
drag, startPoint x: 389, startPoint y: 212, endPoint x: 281, endPoint y: 205, distance: 108.0
click at [281, 205] on div "Sign in 登入 BeautyOS 電話號碼 [PHONE_NUMBER] 電話號碼 密碼 密碼 保持登入 登入 忘記密碼?" at bounding box center [473, 246] width 946 height 415
type input "0933095880"
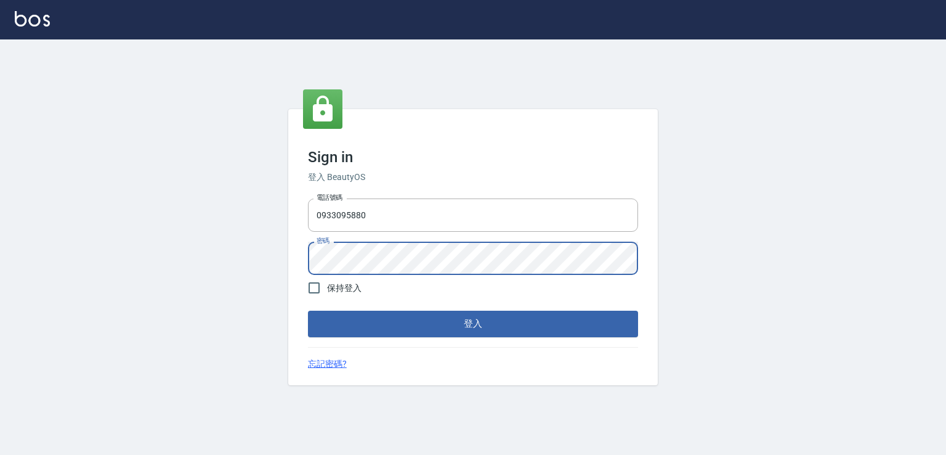
click at [243, 263] on div "Sign in 登入 BeautyOS 電話號碼 [PHONE_NUMBER] 電話號碼 密碼 密碼 保持登入 登入 忘記密碼?" at bounding box center [473, 246] width 946 height 415
click at [340, 322] on button "登入" at bounding box center [473, 323] width 330 height 26
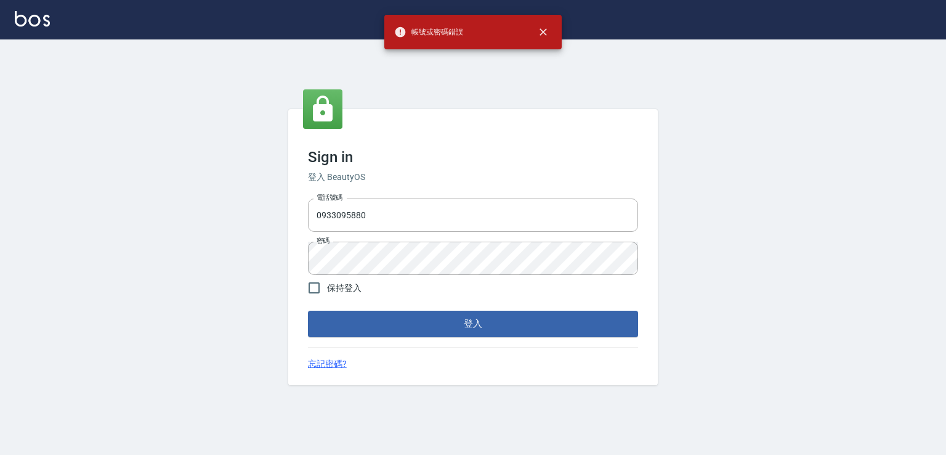
click at [166, 253] on div "Sign in 登入 BeautyOS 電話號碼 [PHONE_NUMBER] 電話號碼 密碼 密碼 保持登入 登入 忘記密碼?" at bounding box center [473, 246] width 946 height 415
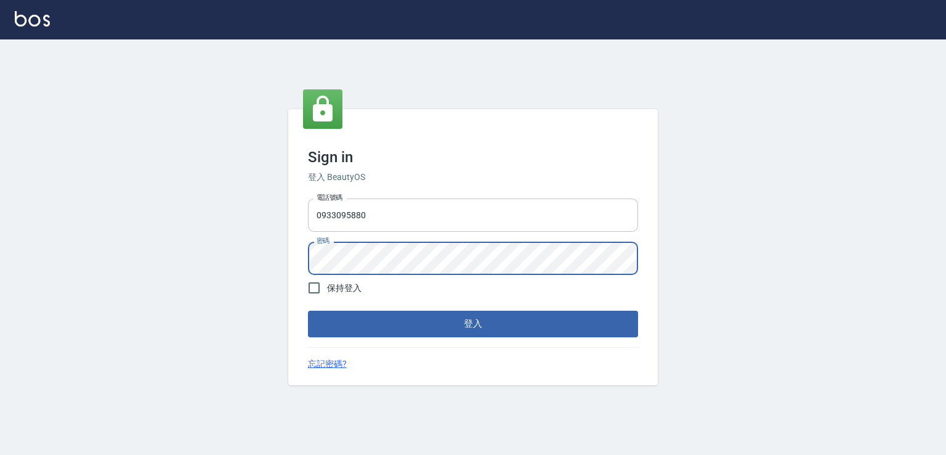
click at [308, 310] on button "登入" at bounding box center [473, 323] width 330 height 26
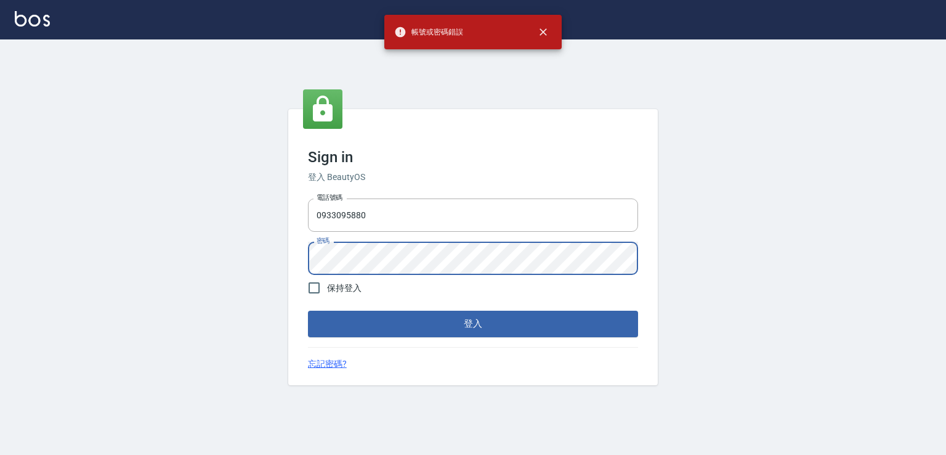
click at [308, 310] on button "登入" at bounding box center [473, 323] width 330 height 26
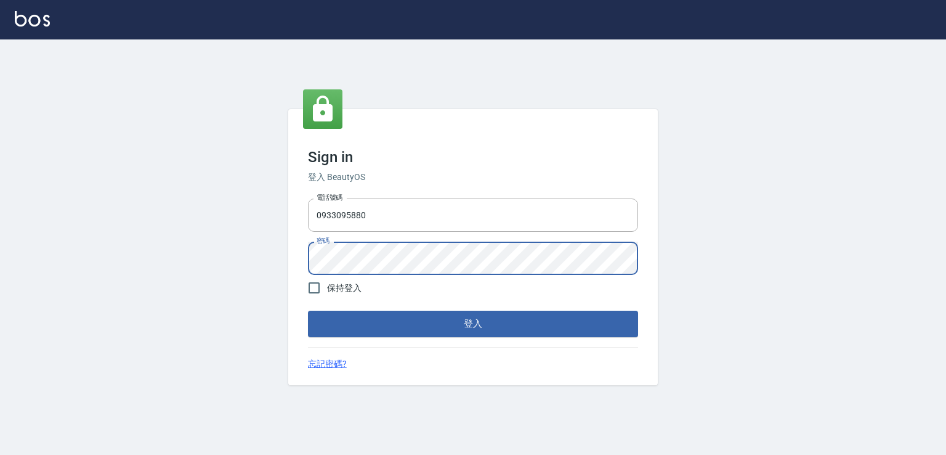
click at [178, 277] on div "Sign in 登入 BeautyOS 電話號碼 [PHONE_NUMBER] 電話號碼 密碼 密碼 保持登入 登入 忘記密碼?" at bounding box center [473, 246] width 946 height 415
click at [219, 253] on div "Sign in 登入 BeautyOS 電話號碼 [PHONE_NUMBER] 電話號碼 密碼 密碼 保持登入 登入 忘記密碼?" at bounding box center [473, 246] width 946 height 415
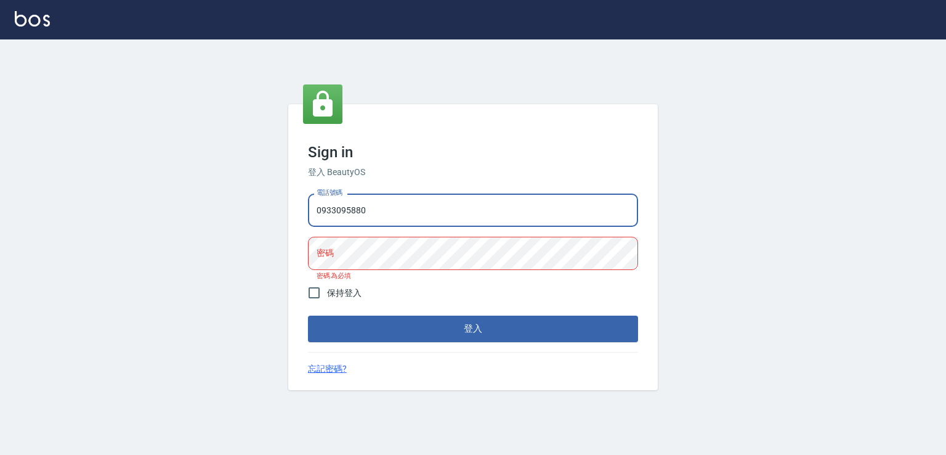
drag, startPoint x: 423, startPoint y: 200, endPoint x: 186, endPoint y: 225, distance: 238.4
click at [186, 225] on div "Sign in 登入 BeautyOS 電話號碼 [PHONE_NUMBER] 電話號碼 密碼 密碼 密碼為必填 保持登入 登入 忘記密碼?" at bounding box center [473, 246] width 946 height 415
type input "0912345"
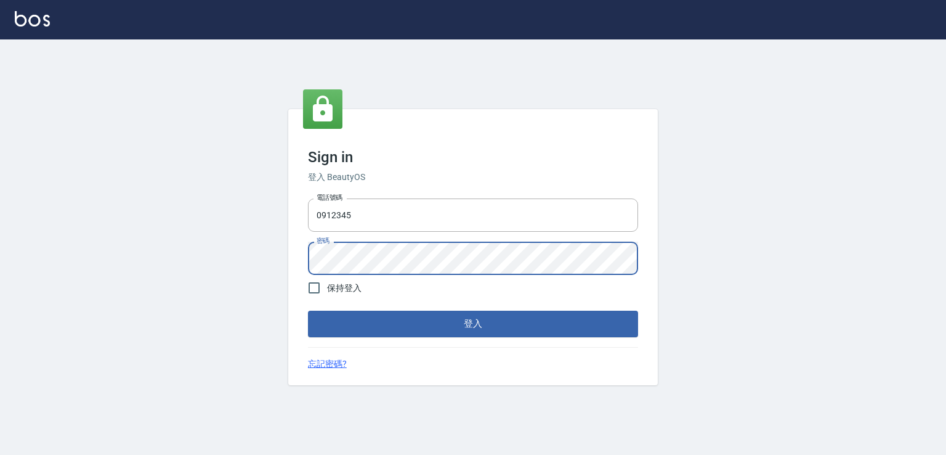
click at [308, 310] on button "登入" at bounding box center [473, 323] width 330 height 26
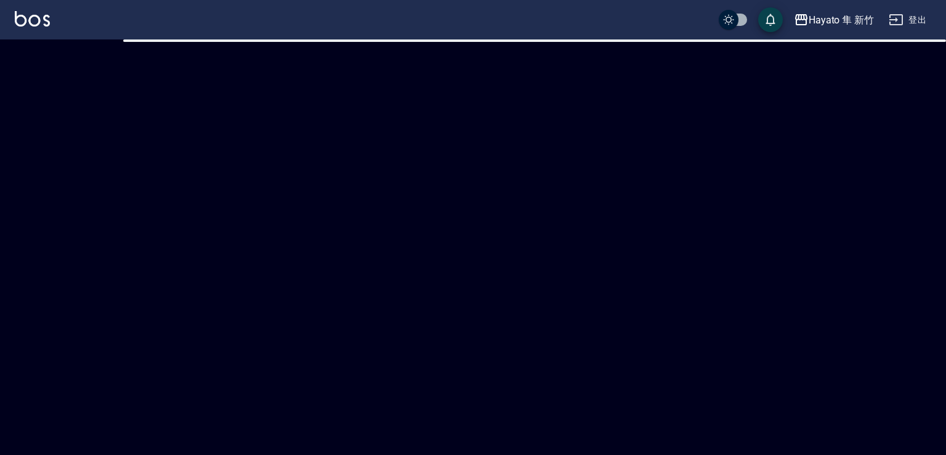
checkbox input "true"
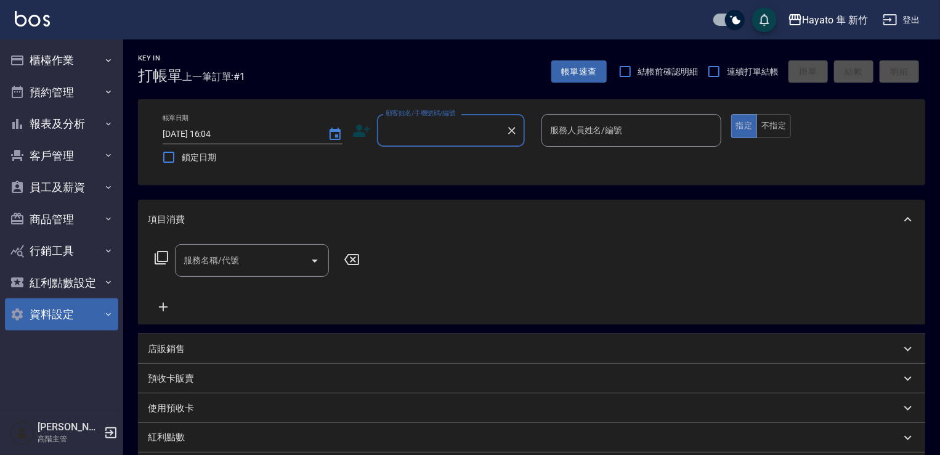
click at [75, 309] on button "資料設定" at bounding box center [61, 314] width 113 height 32
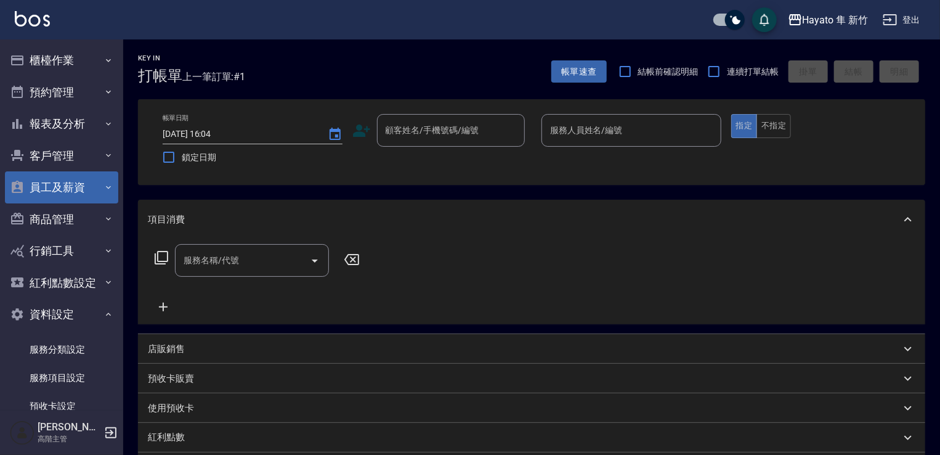
click at [76, 195] on button "員工及薪資" at bounding box center [61, 187] width 113 height 32
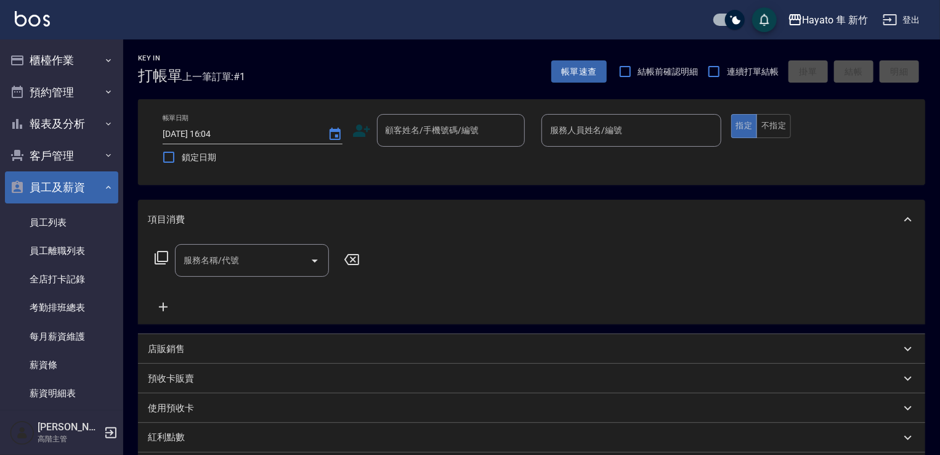
click at [42, 177] on button "員工及薪資" at bounding box center [61, 187] width 113 height 32
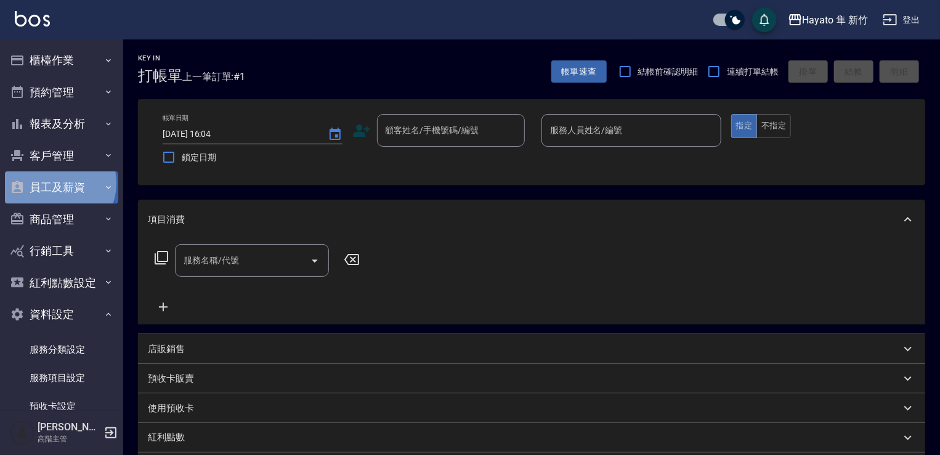
click at [54, 183] on button "員工及薪資" at bounding box center [61, 187] width 113 height 32
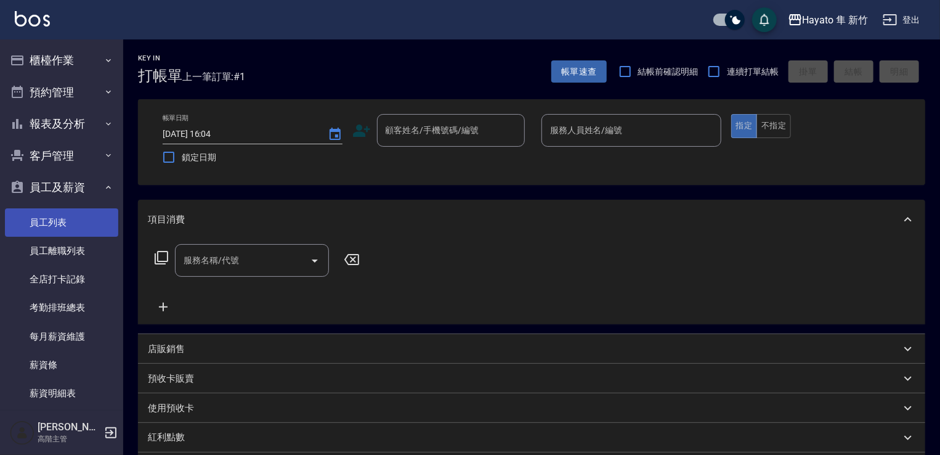
click at [73, 232] on link "員工列表" at bounding box center [61, 222] width 113 height 28
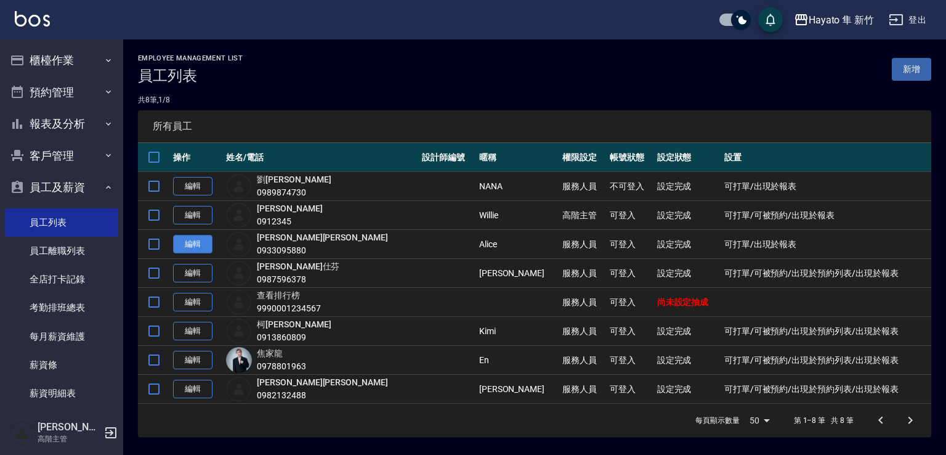
click at [184, 242] on link "編輯" at bounding box center [192, 244] width 39 height 19
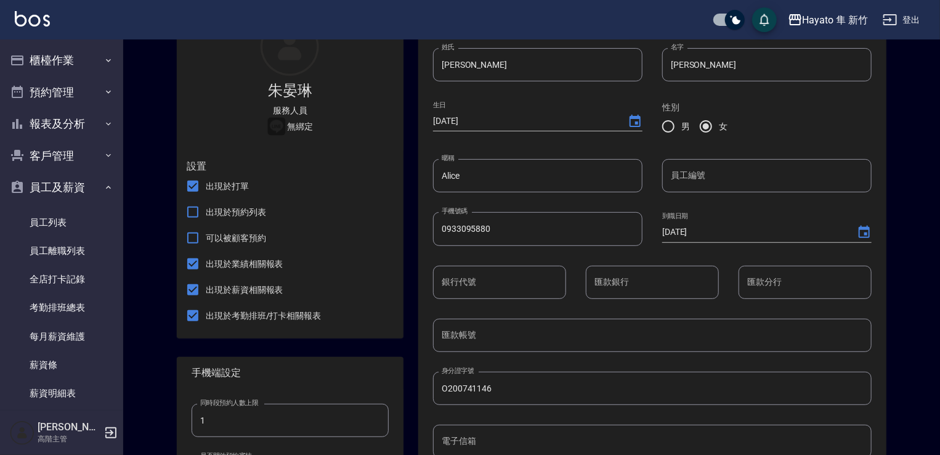
scroll to position [62, 0]
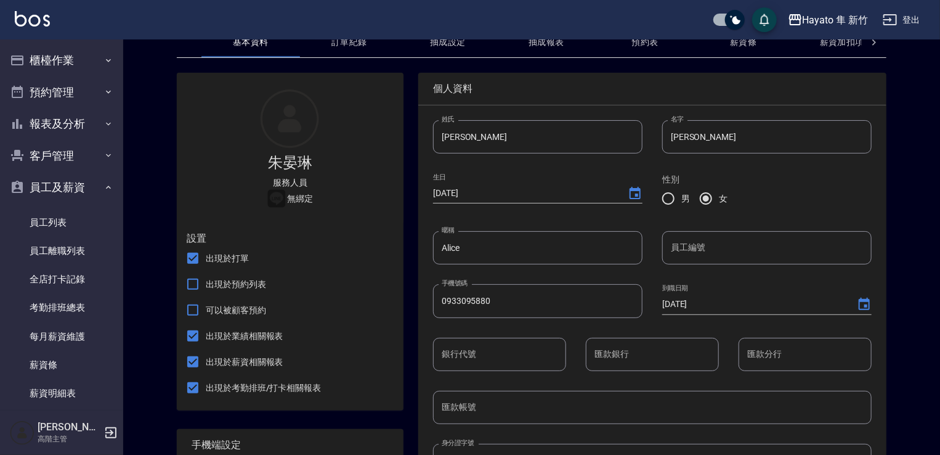
click at [434, 260] on input "Alice" at bounding box center [537, 247] width 209 height 33
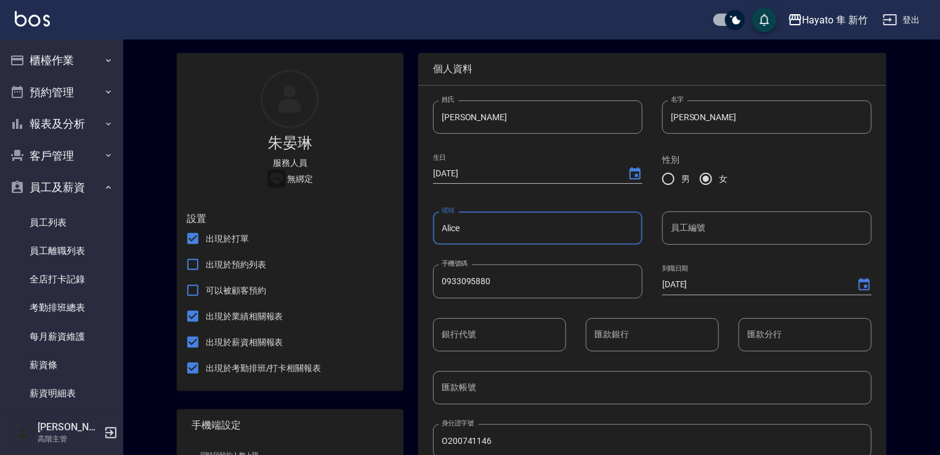
scroll to position [0, 0]
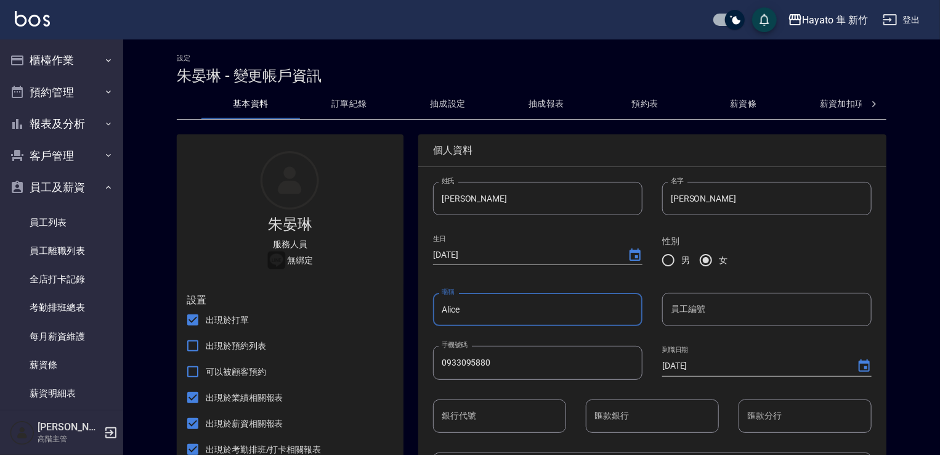
click at [883, 103] on div at bounding box center [874, 104] width 25 height 30
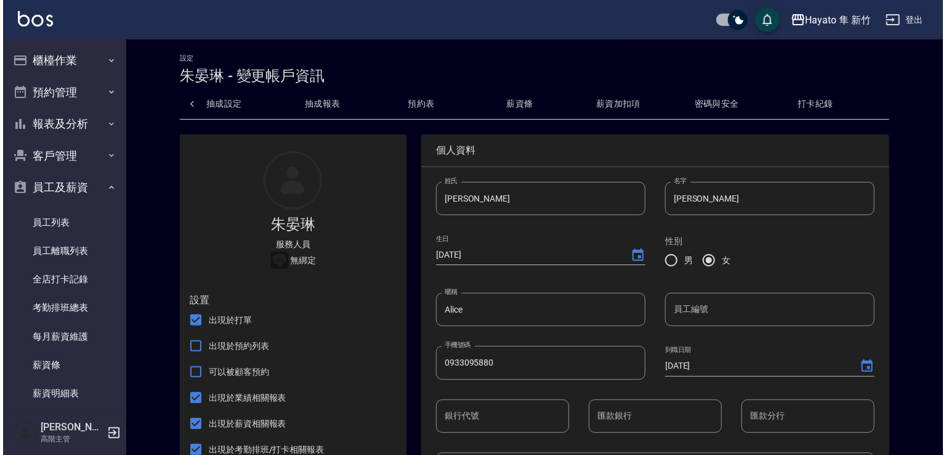
scroll to position [0, 227]
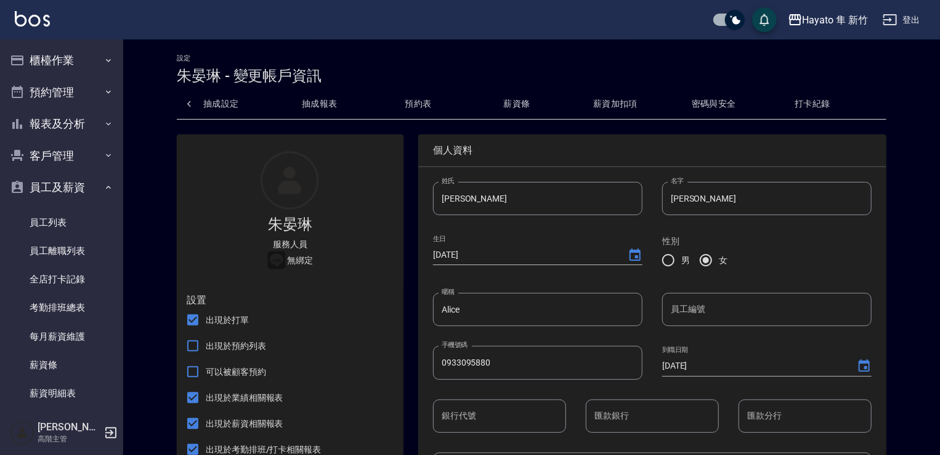
click at [703, 106] on button "密碼與安全" at bounding box center [714, 104] width 99 height 30
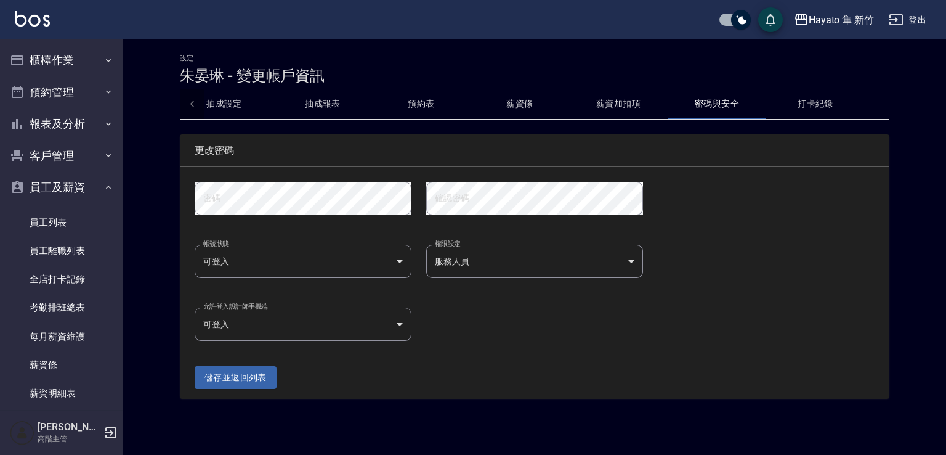
click at [185, 107] on div at bounding box center [192, 104] width 25 height 30
click at [255, 91] on button "基本資料" at bounding box center [254, 104] width 99 height 30
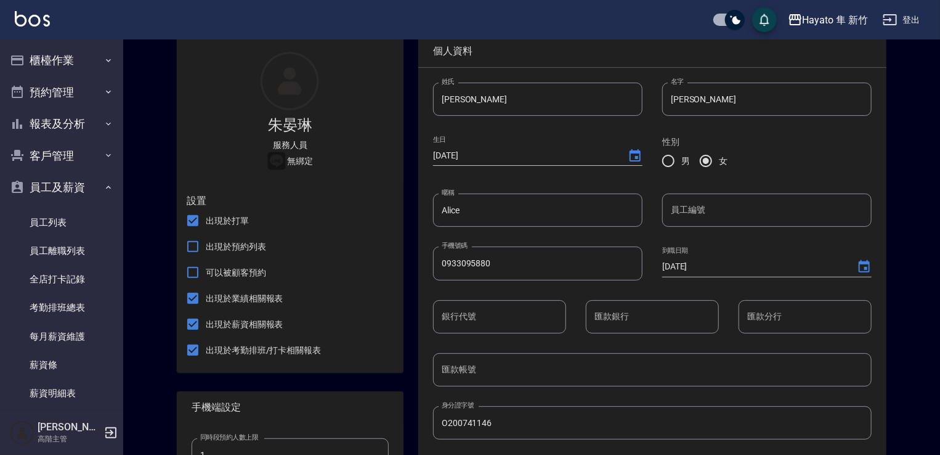
scroll to position [246, 0]
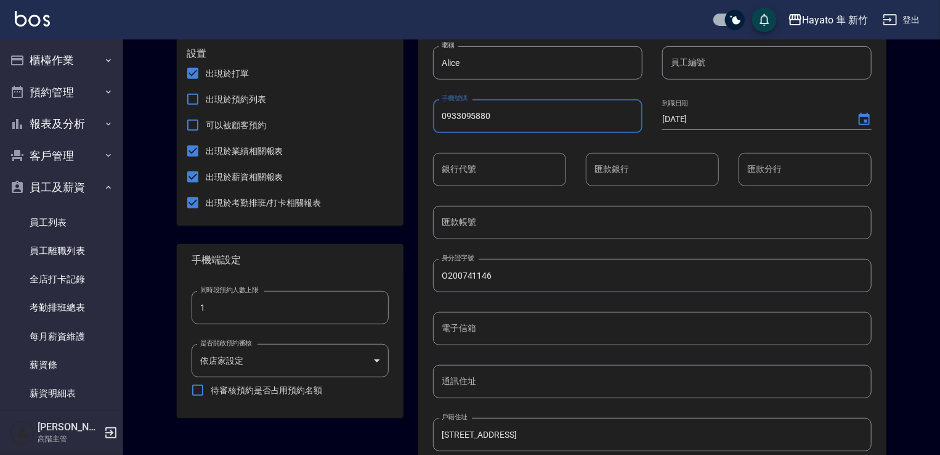
drag, startPoint x: 461, startPoint y: 111, endPoint x: 297, endPoint y: 116, distance: 163.9
click at [304, 119] on div "朱晏琳 服務人員 無綁定 設置 出現於打單 出現於預約列表 可以被顧客預約 出現於業績相關報表 出現於薪資相關報表 出現於考勤排班/打卡相關報表 手機端設定…" at bounding box center [524, 297] width 724 height 848
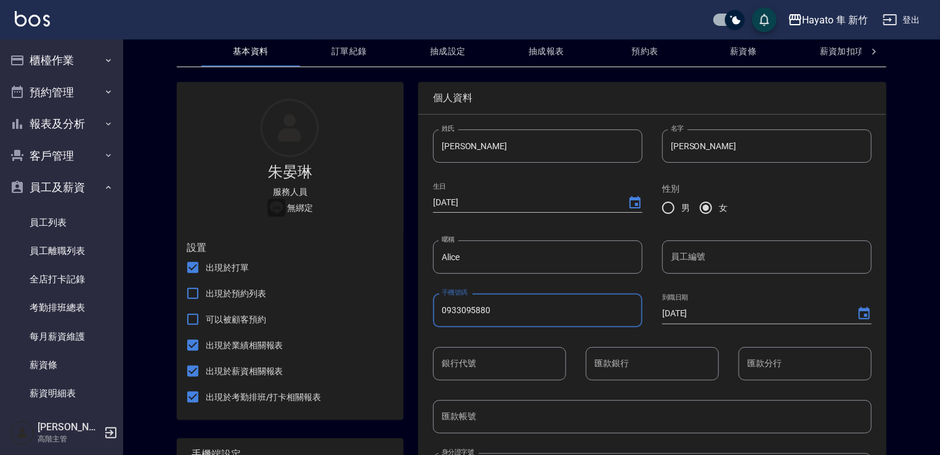
scroll to position [0, 0]
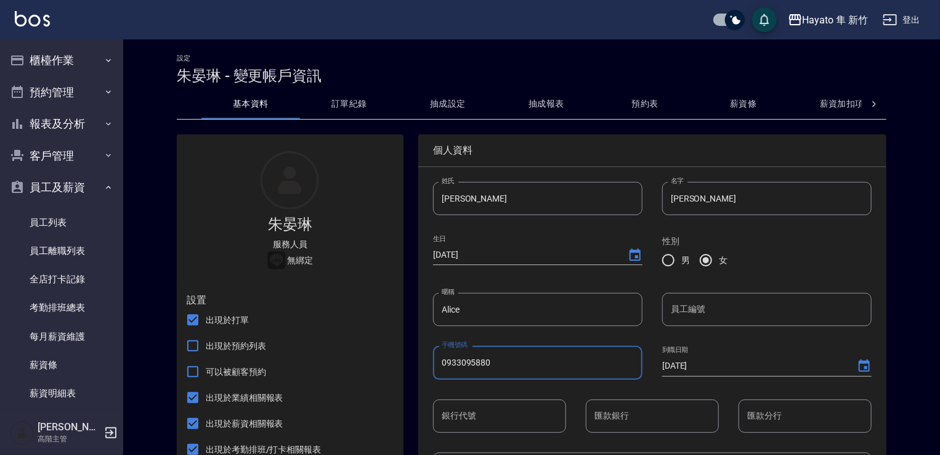
click at [872, 107] on icon at bounding box center [874, 104] width 12 height 12
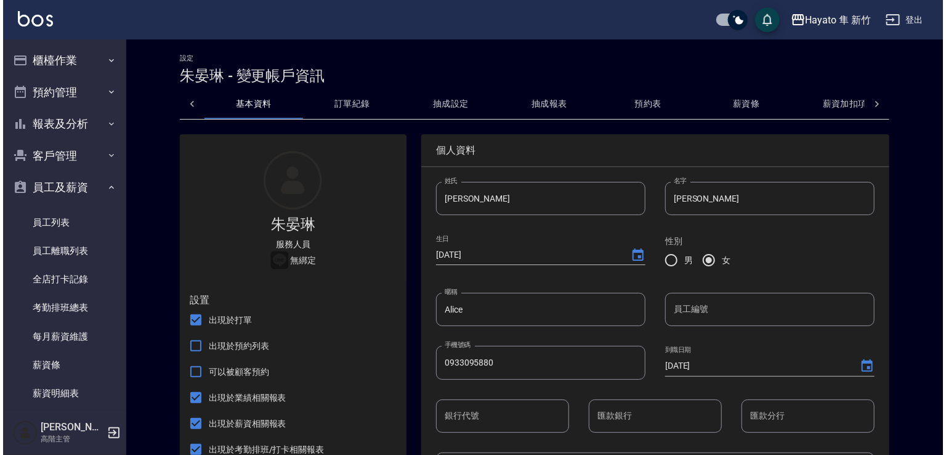
scroll to position [0, 227]
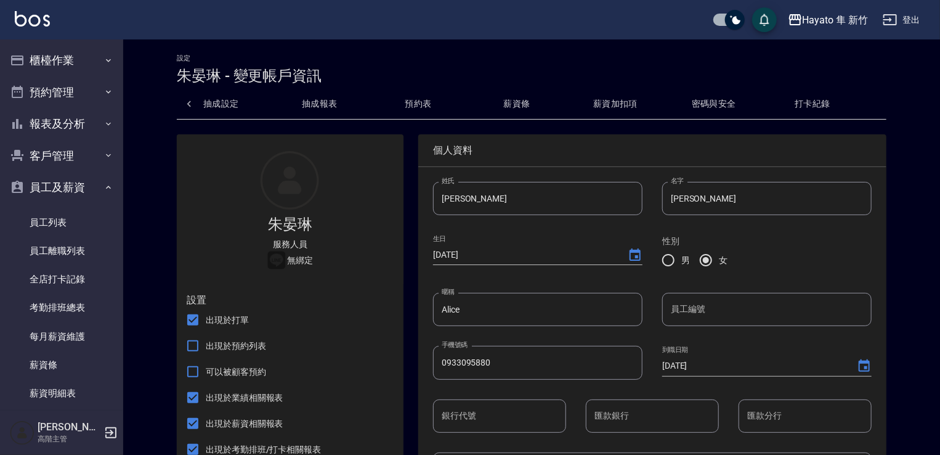
click at [728, 107] on button "密碼與安全" at bounding box center [714, 104] width 99 height 30
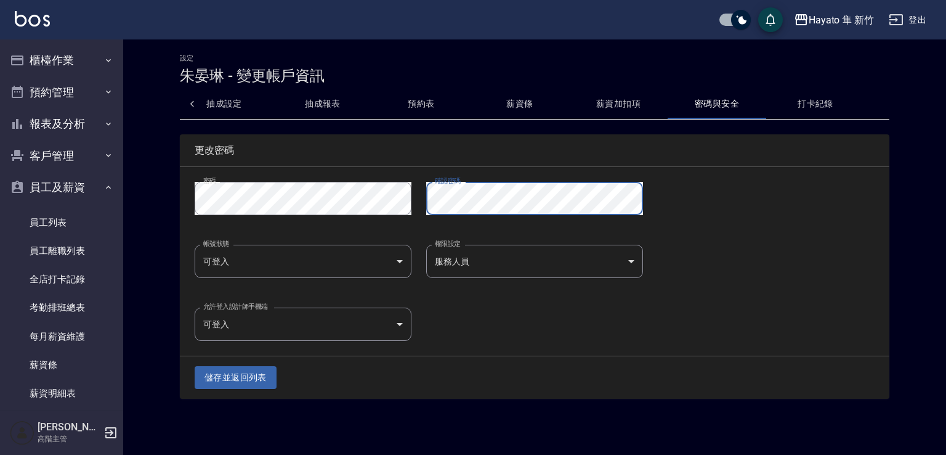
drag, startPoint x: 509, startPoint y: 334, endPoint x: 480, endPoint y: 343, distance: 29.8
click at [509, 334] on div "允許登入設計師手機端 可登入 true 允許登入設計師手機端" at bounding box center [527, 317] width 695 height 48
click at [235, 376] on button "儲存並返回列表" at bounding box center [236, 377] width 82 height 23
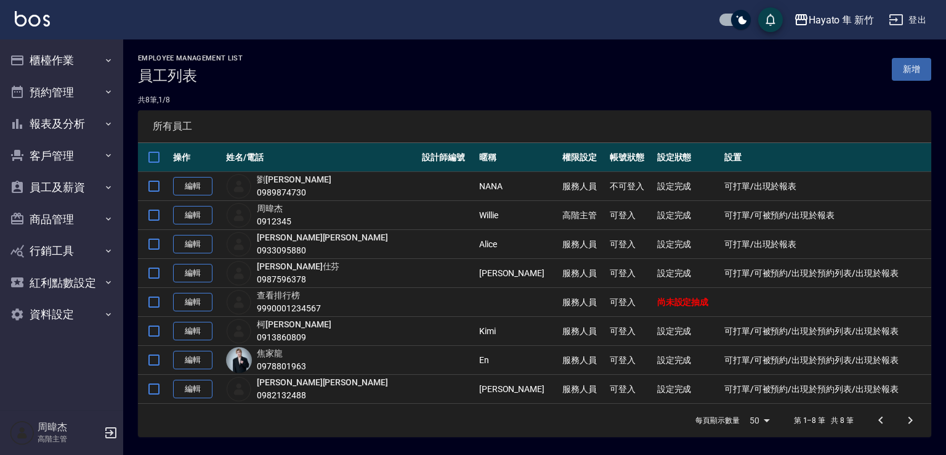
click at [110, 437] on icon "button" at bounding box center [110, 432] width 11 height 11
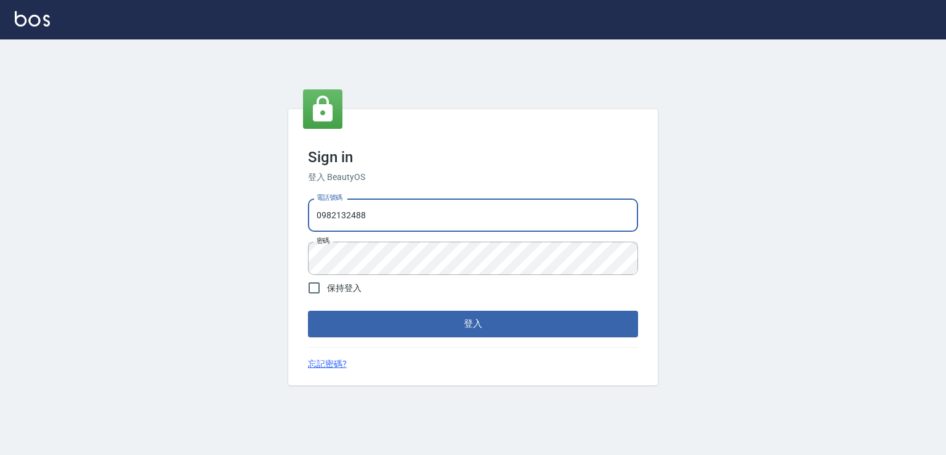
drag, startPoint x: 456, startPoint y: 208, endPoint x: 192, endPoint y: 232, distance: 264.8
click at [192, 232] on div "Sign in 登入 BeautyOS 電話號碼 [PHONE_NUMBER] 電話號碼 密碼 密碼 保持登入 登入 忘記密碼?" at bounding box center [473, 246] width 946 height 415
paste input "33095880"
type input "0933095880"
click at [218, 281] on div "Sign in 登入 BeautyOS 電話號碼 [PHONE_NUMBER] 電話號碼 密碼 密碼 保持登入 登入 忘記密碼?" at bounding box center [473, 246] width 946 height 415
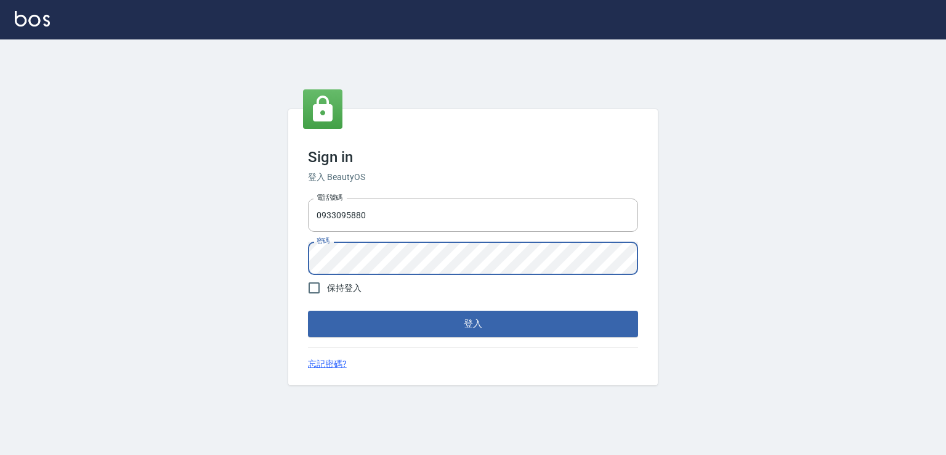
click at [308, 310] on button "登入" at bounding box center [473, 323] width 330 height 26
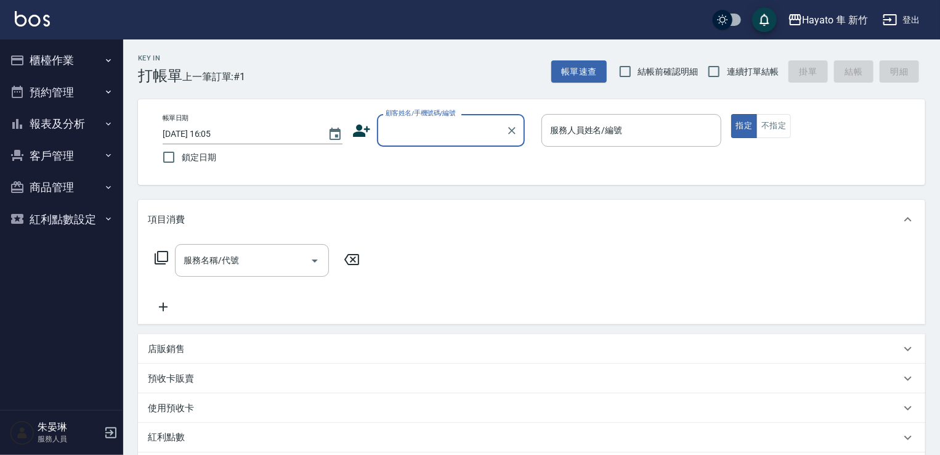
click at [105, 426] on icon "button" at bounding box center [110, 432] width 15 height 15
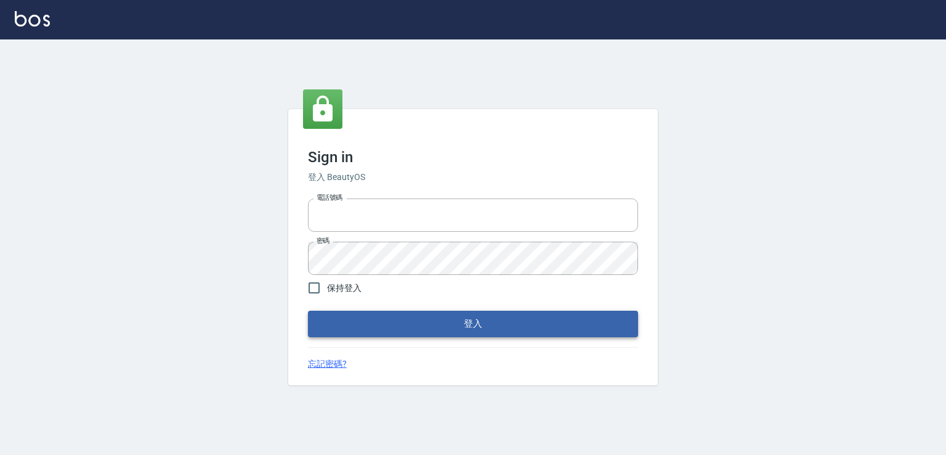
type input "0982132488"
click at [488, 333] on button "登入" at bounding box center [473, 323] width 330 height 26
